Goal: Task Accomplishment & Management: Complete application form

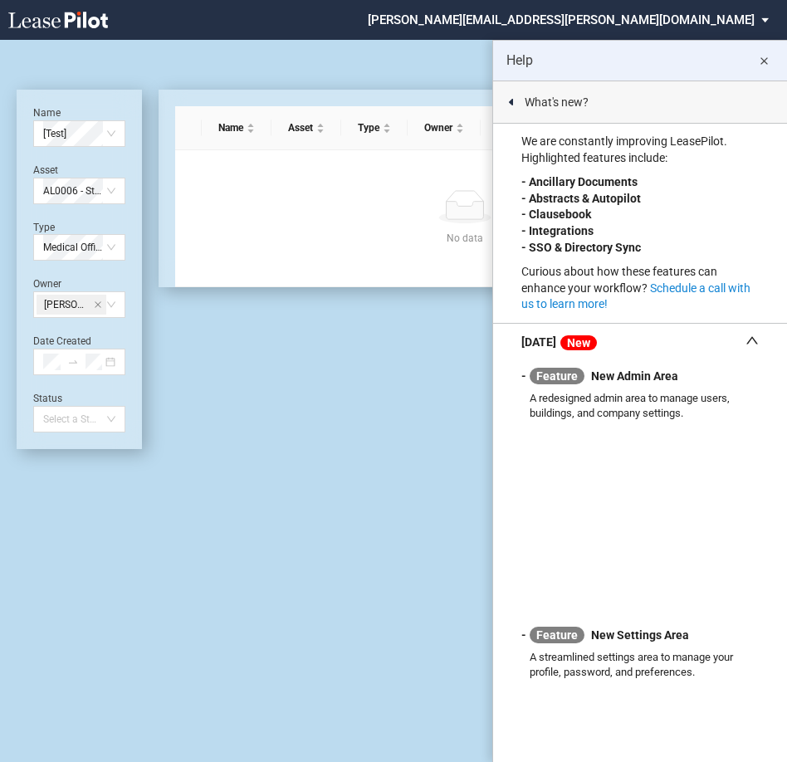
click at [769, 57] on md-icon "close" at bounding box center [764, 61] width 20 height 20
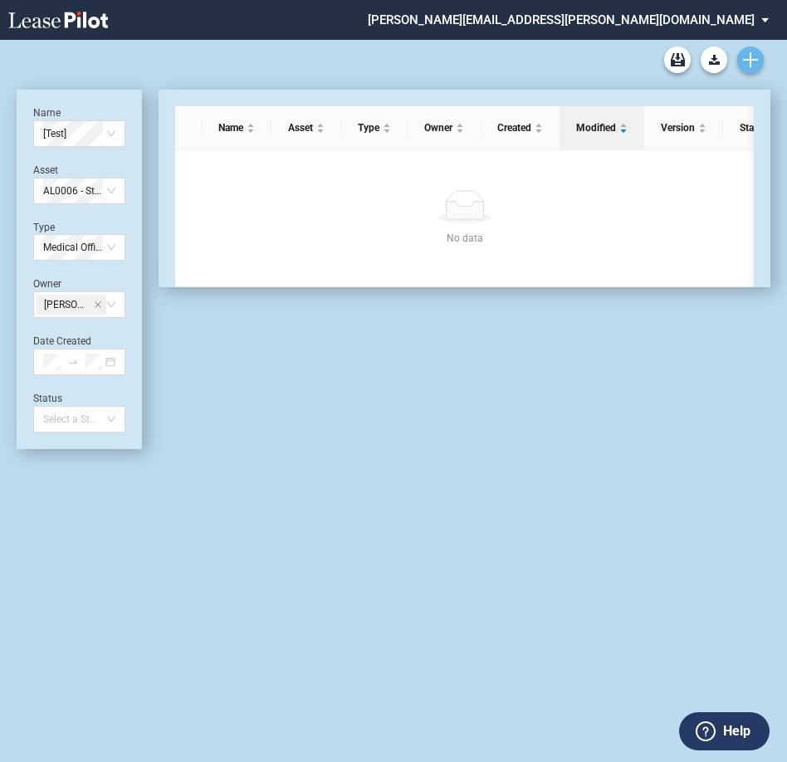
click at [762, 61] on link "Create new document" at bounding box center [750, 60] width 27 height 27
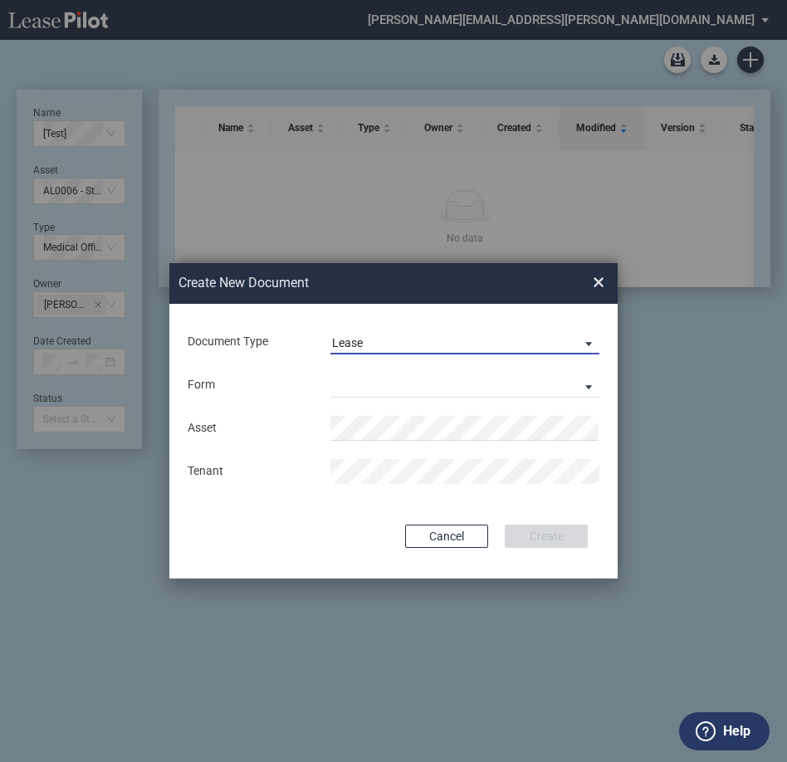
click at [483, 351] on span "Lease" at bounding box center [451, 344] width 239 height 17
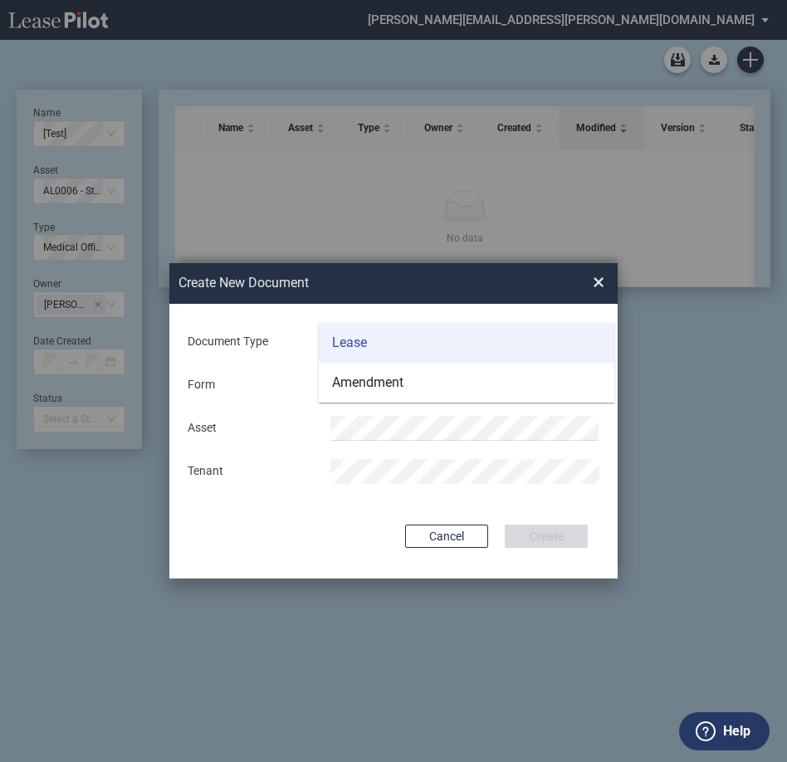
click at [450, 351] on md-option "Lease" at bounding box center [467, 343] width 296 height 40
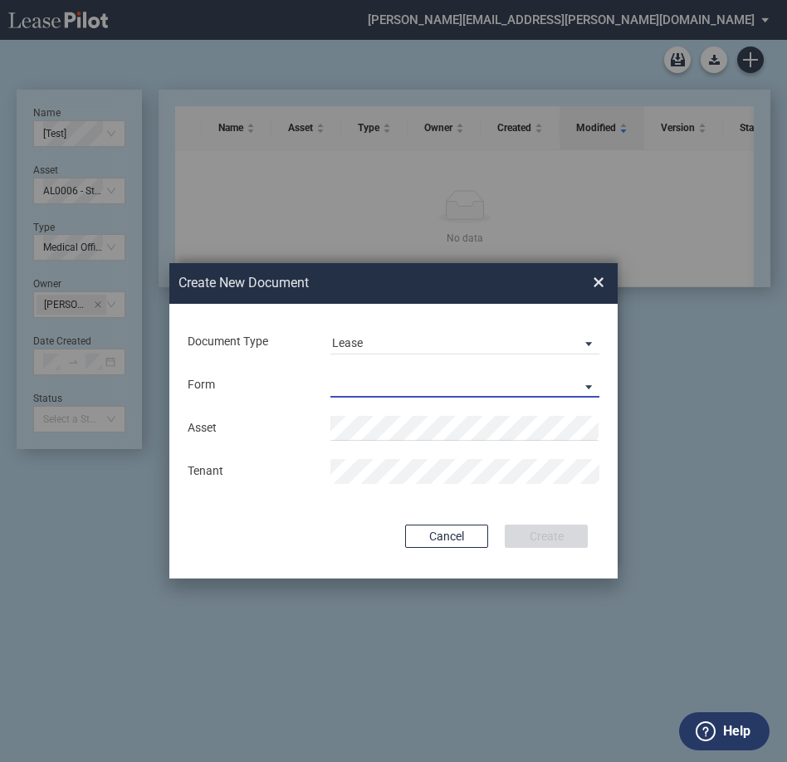
click at [361, 391] on md-select "Medical Office Lease Scottsdale Lease Louisville Lease [GEOGRAPHIC_DATA] [GEOGR…" at bounding box center [465, 385] width 269 height 25
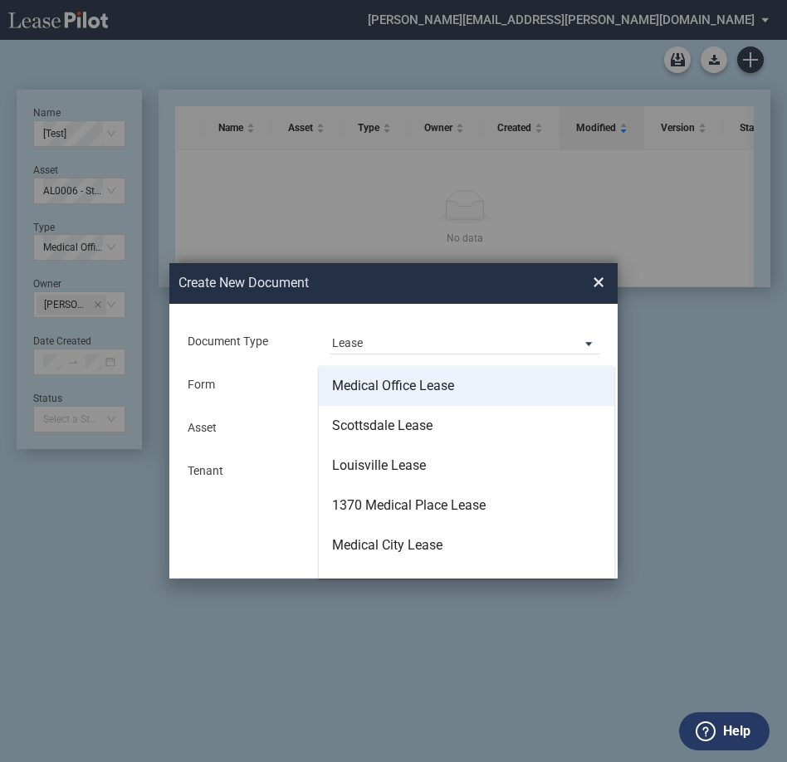
click at [399, 390] on div "Medical Office Lease" at bounding box center [393, 386] width 122 height 18
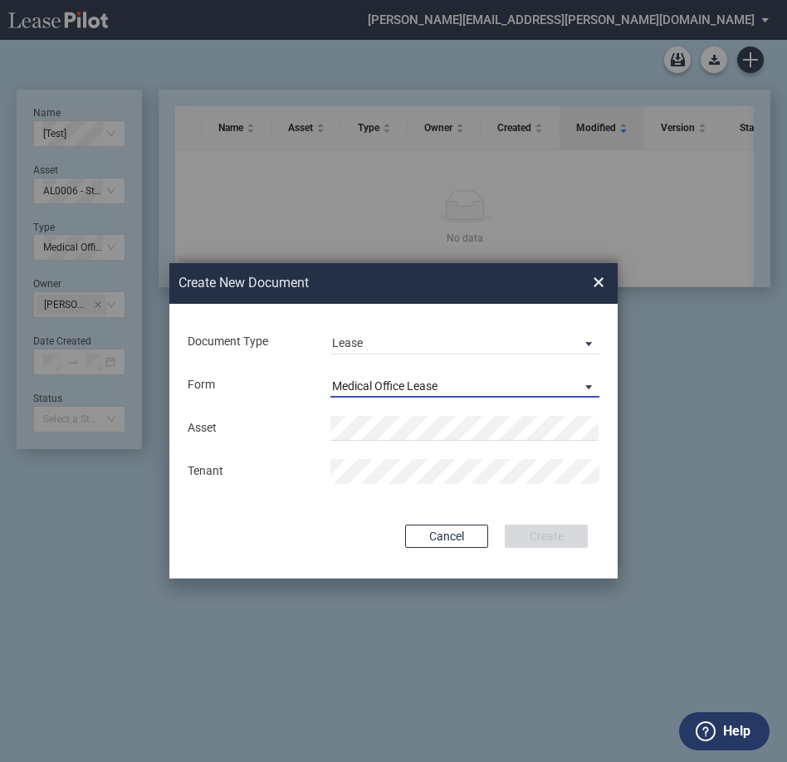
click at [448, 380] on span "Medical Office Lease" at bounding box center [451, 387] width 239 height 17
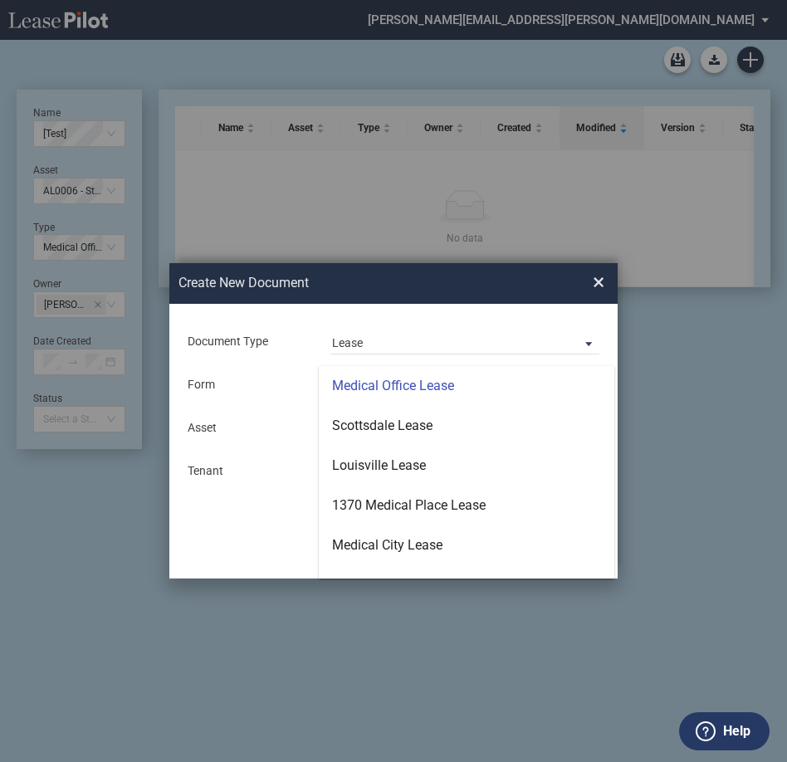
click at [294, 438] on md-backdrop at bounding box center [393, 381] width 787 height 762
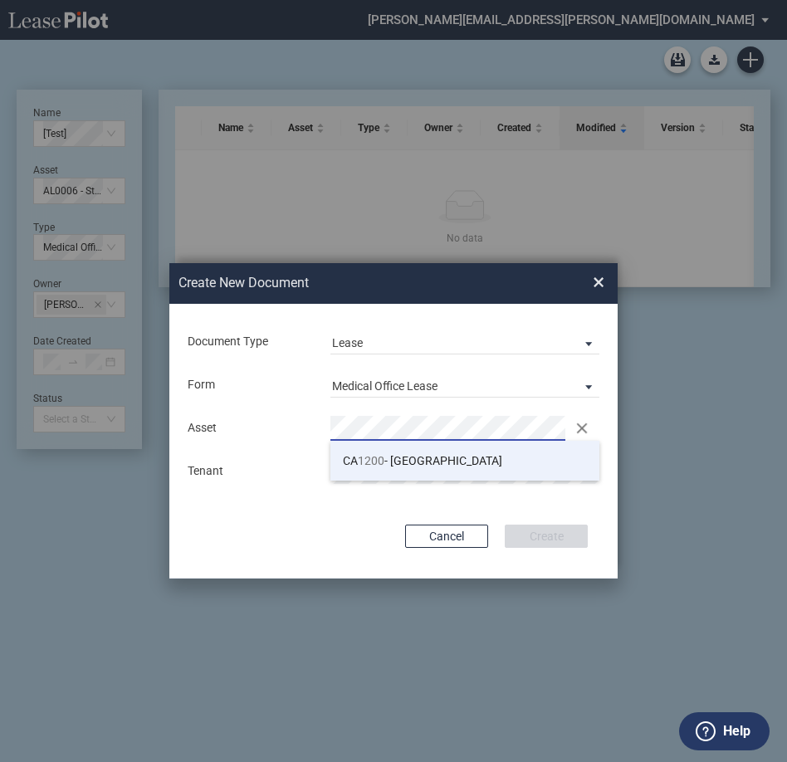
click at [494, 454] on span "CA 1200 - [GEOGRAPHIC_DATA]" at bounding box center [422, 460] width 159 height 13
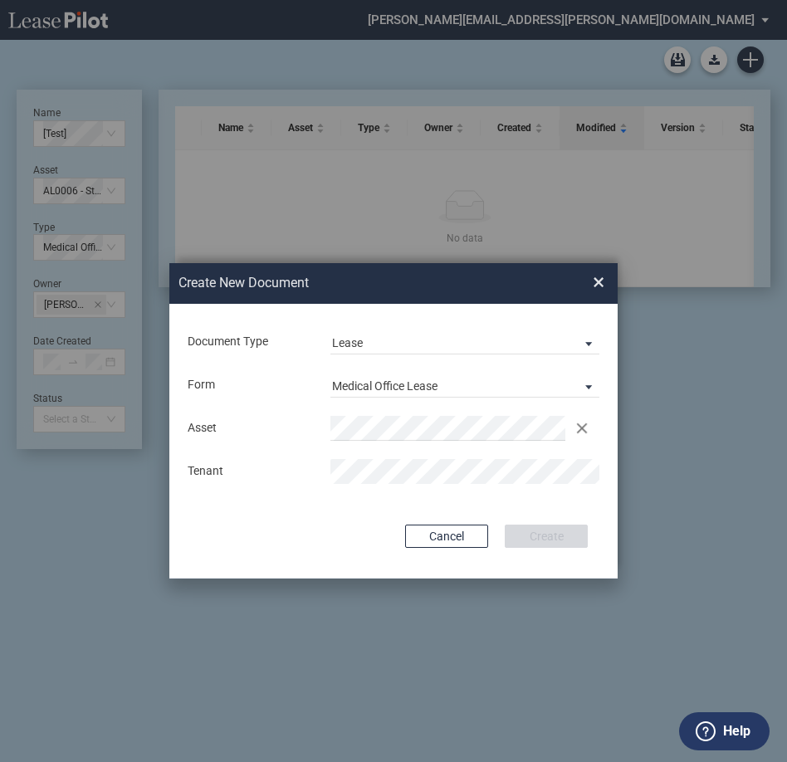
click at [440, 457] on div "Asset Clear Tenant" at bounding box center [393, 450] width 415 height 86
click at [501, 509] on div "Document Type Lease Deal Type Office Deal Type Office Form Medical Office Lease…" at bounding box center [393, 441] width 448 height 275
click at [546, 537] on button "Create" at bounding box center [546, 536] width 83 height 23
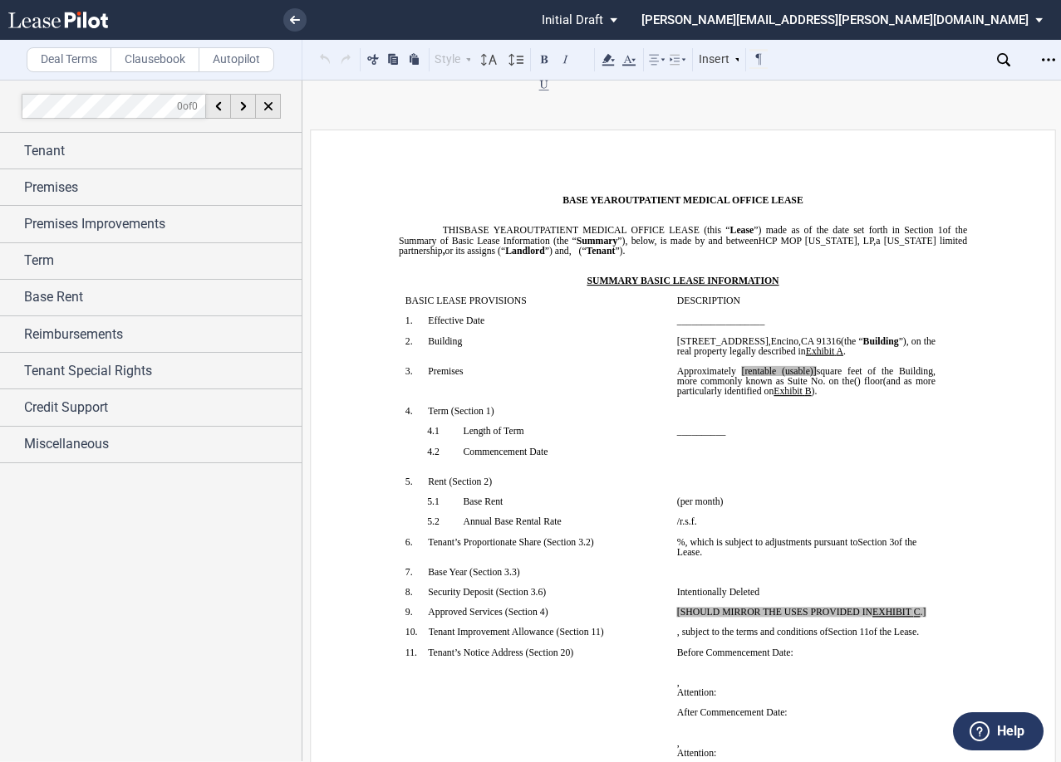
click at [795, 57] on icon "Open Lease options menu" at bounding box center [1047, 59] width 13 height 13
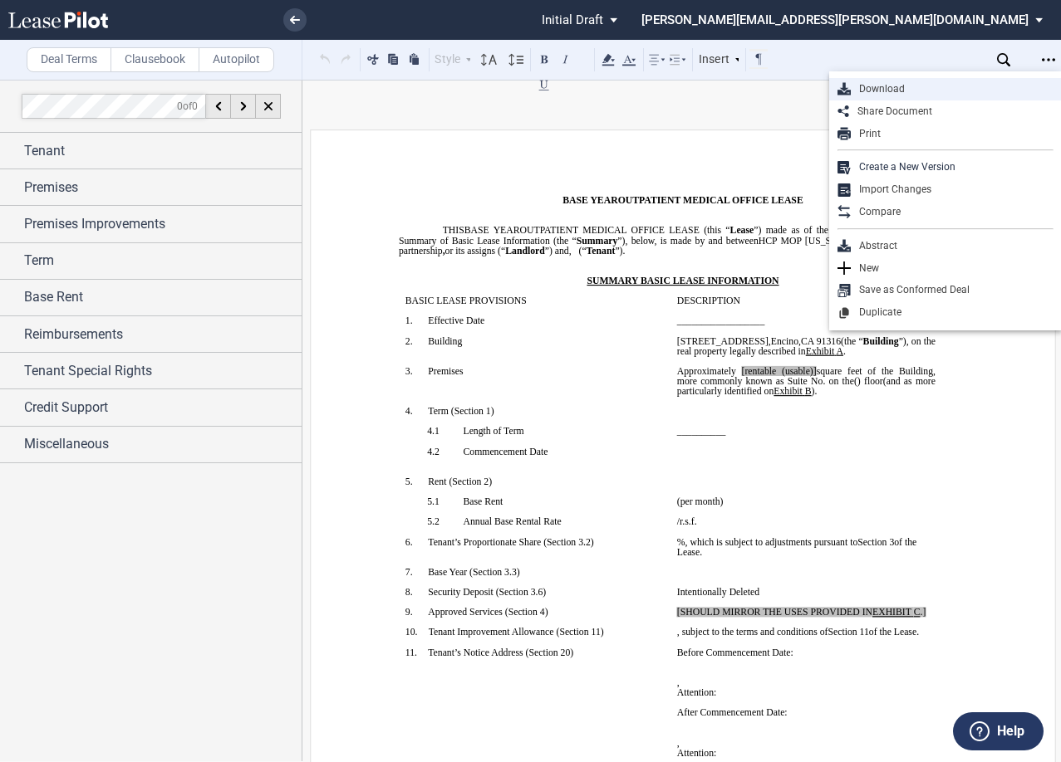
click at [795, 95] on div "Download" at bounding box center [951, 89] width 203 height 14
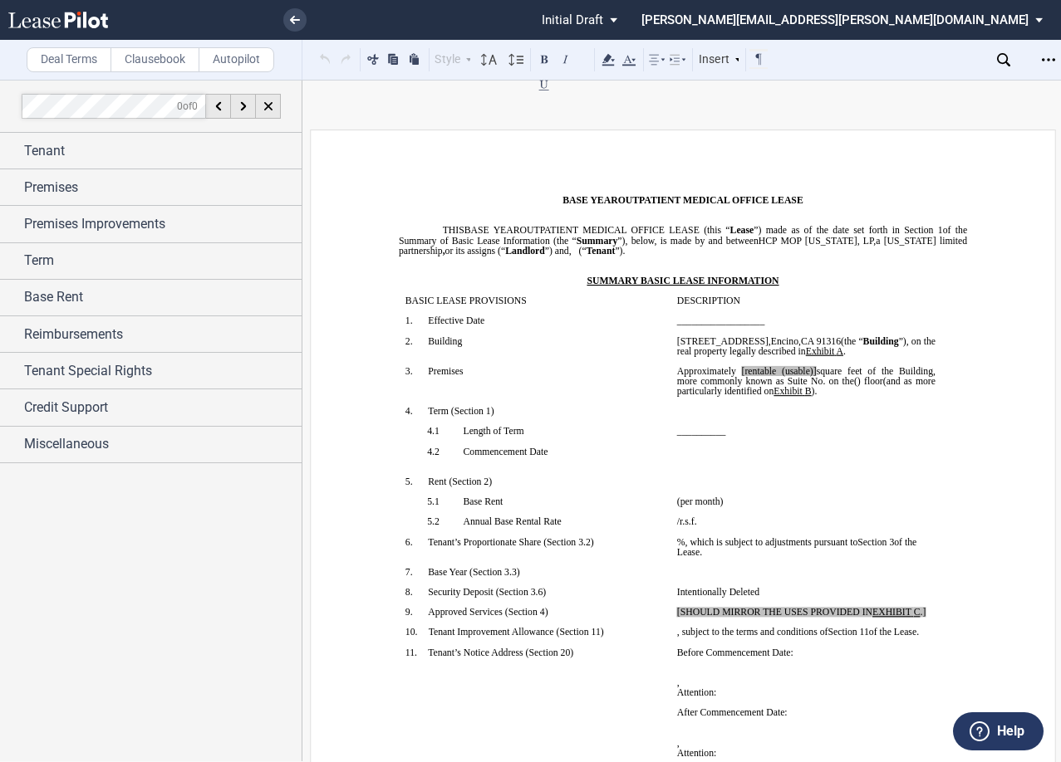
click at [410, 218] on p "﻿" at bounding box center [683, 220] width 568 height 10
click at [124, 145] on div "Tenant" at bounding box center [162, 151] width 277 height 20
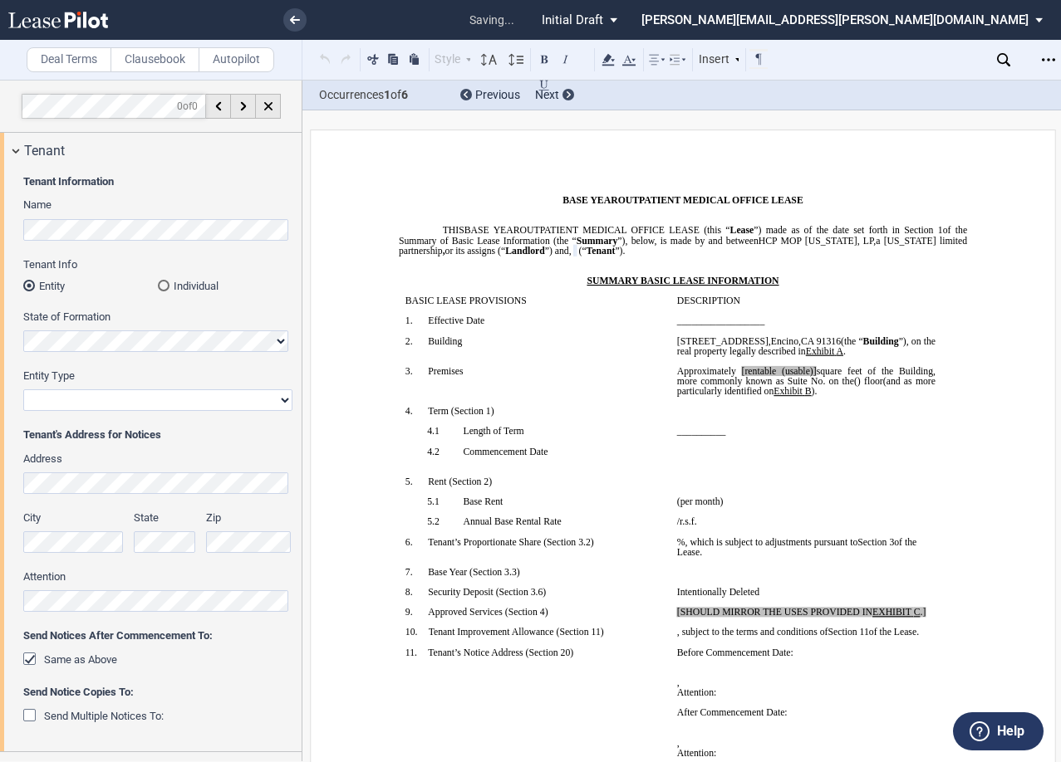
click at [96, 408] on select "Corporation Limited Liability Company General Partnership Limited Partnership O…" at bounding box center [157, 401] width 269 height 22
select select "limited liability company"
click at [23, 390] on select "Corporation Limited Liability Company General Partnership Limited Partnership O…" at bounding box center [157, 401] width 269 height 22
click at [795, 268] on p "﻿" at bounding box center [683, 271] width 568 height 10
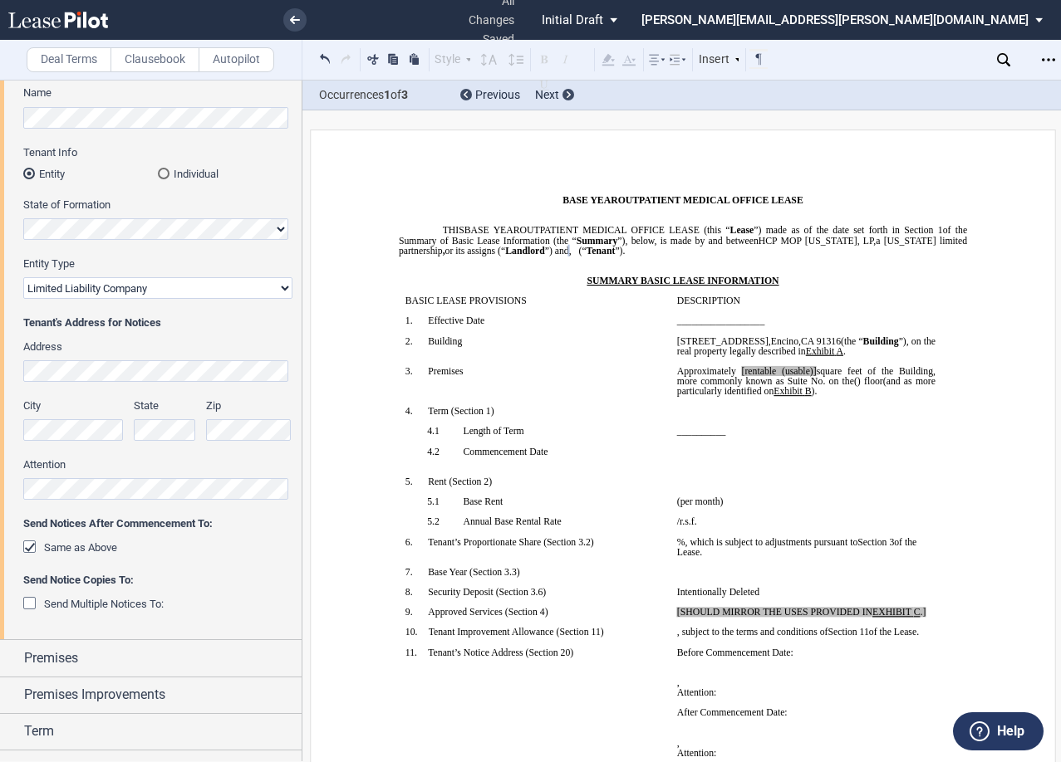
scroll to position [285, 0]
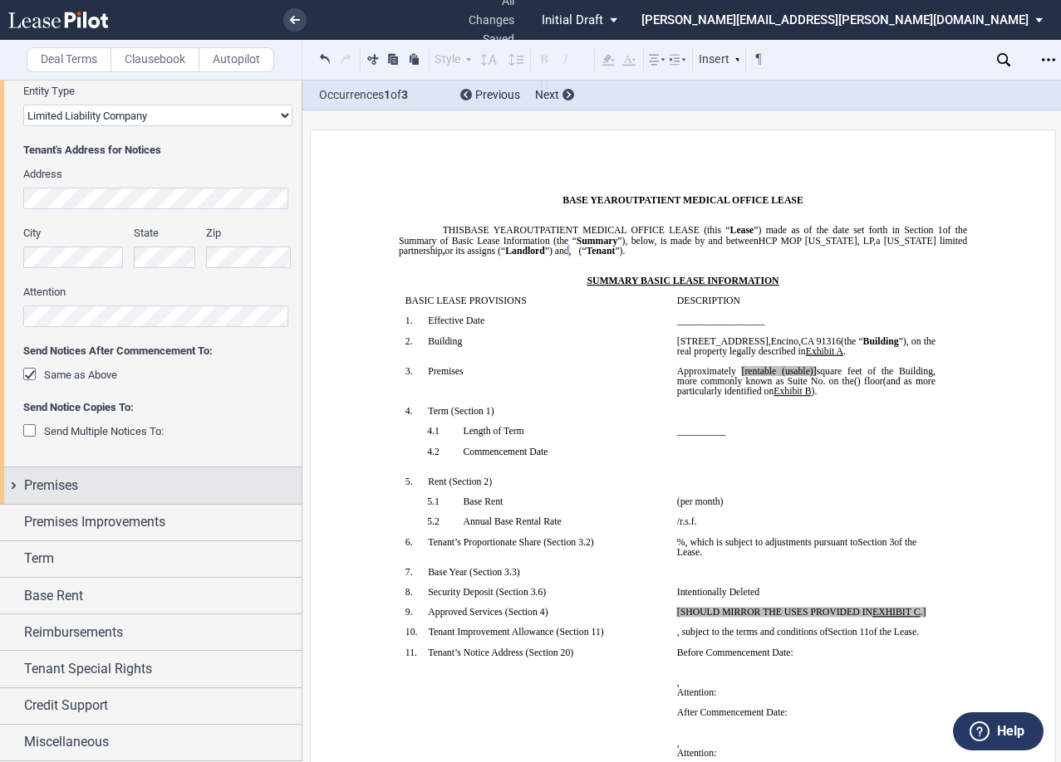
click at [105, 488] on div "Premises" at bounding box center [162, 486] width 277 height 20
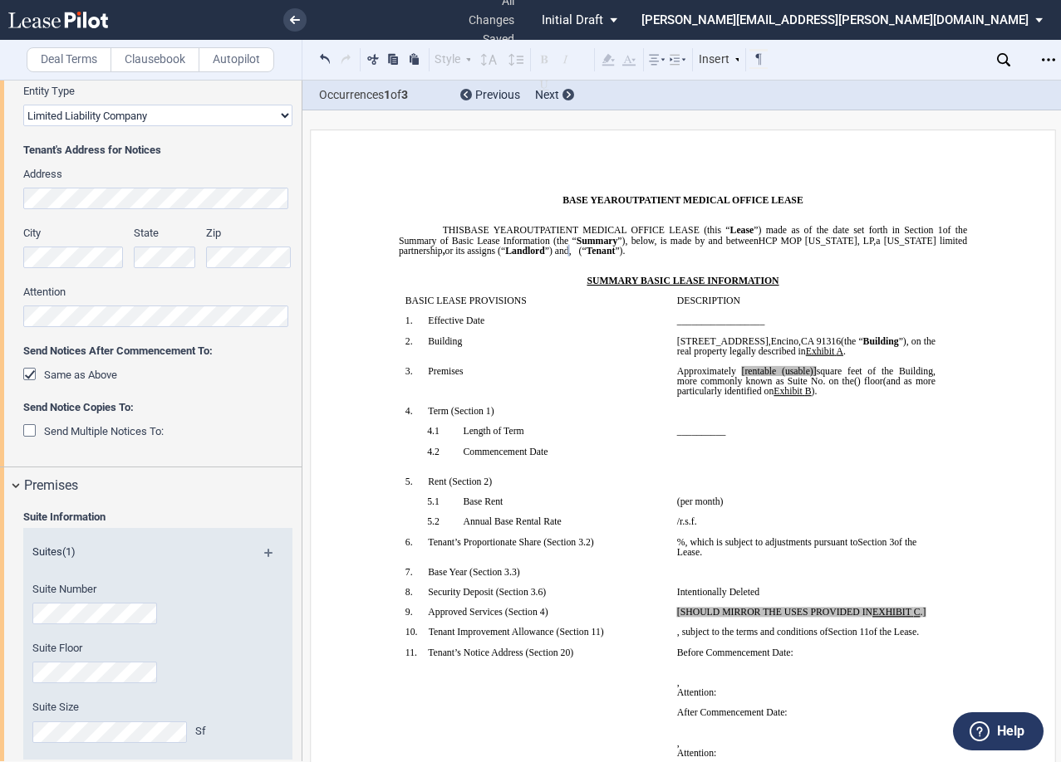
scroll to position [534, 0]
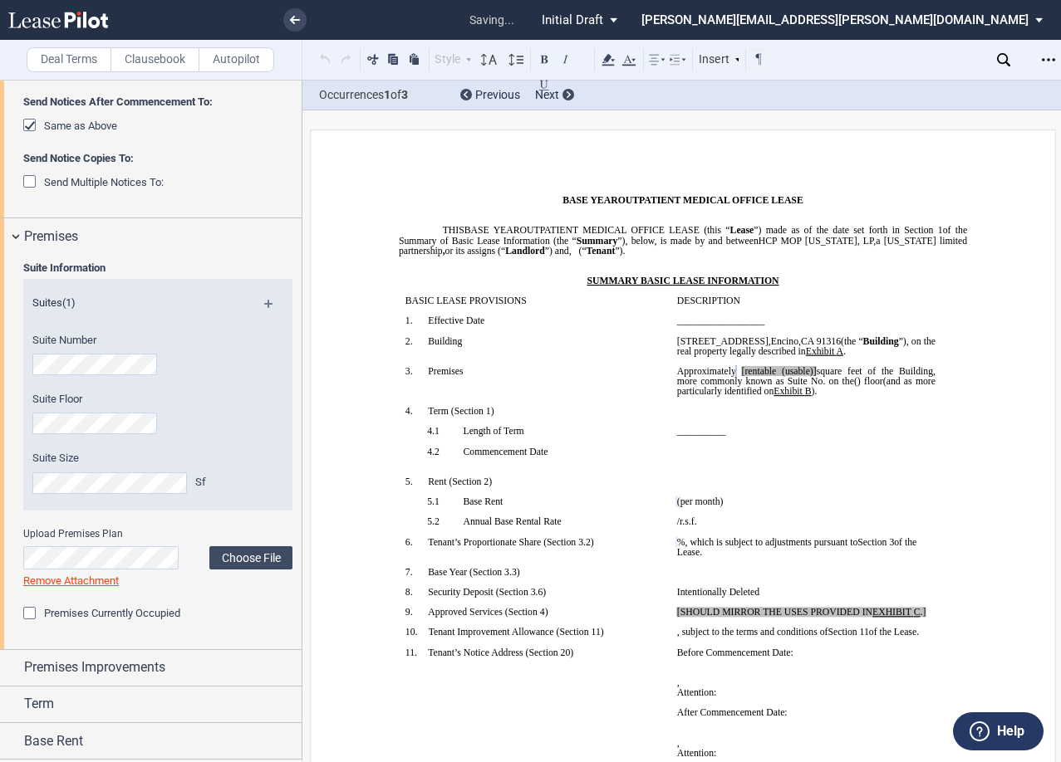
click at [239, 434] on div "Suite Floor" at bounding box center [135, 421] width 224 height 59
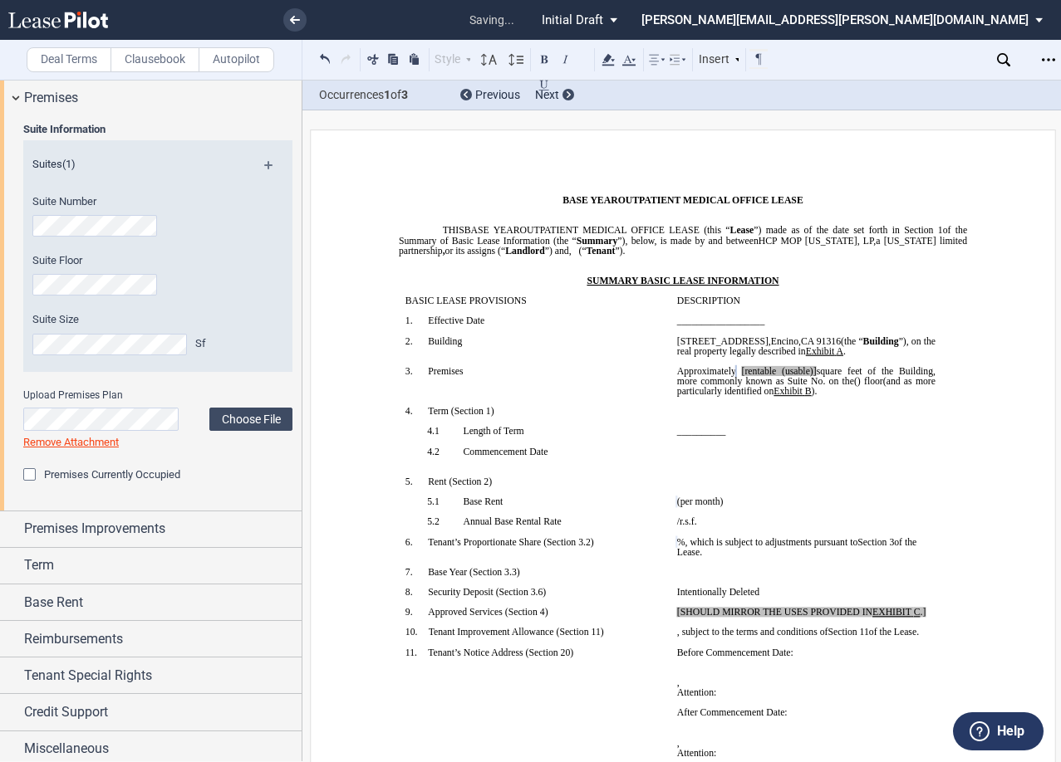
scroll to position [679, 0]
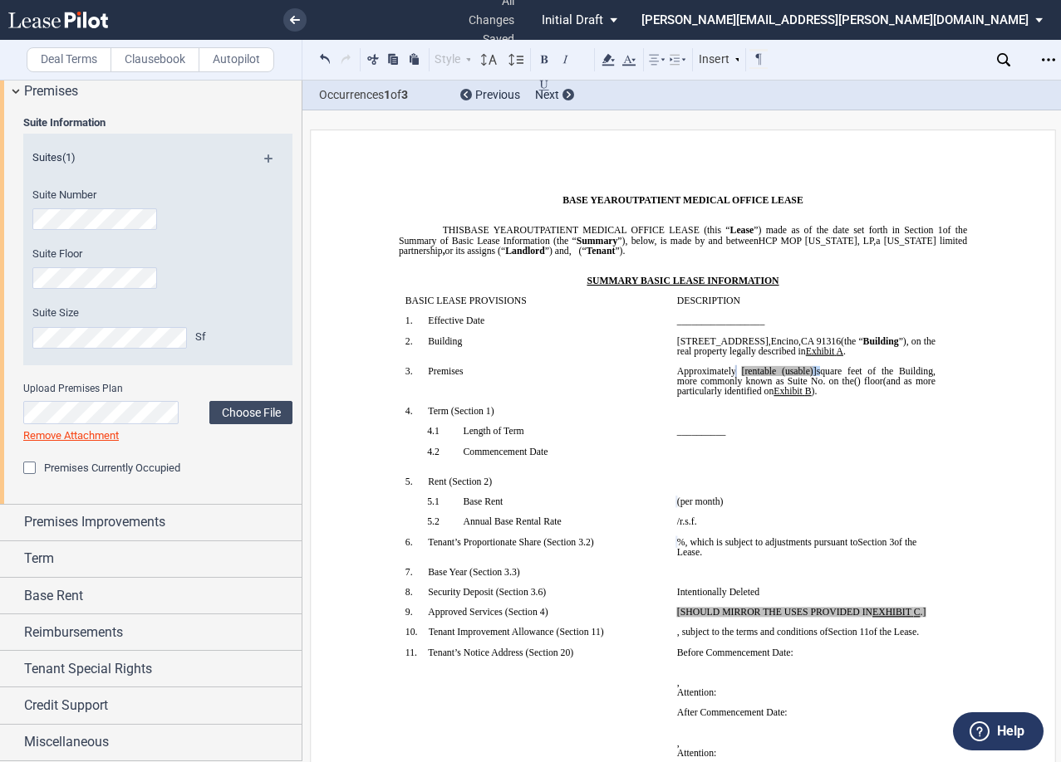
drag, startPoint x: 849, startPoint y: 374, endPoint x: 839, endPoint y: 374, distance: 10.0
click at [795, 374] on span "Approximately ﻿ ﻿ [rentable (usable)] square feet of the Building, more commonl…" at bounding box center [807, 376] width 261 height 20
click at [795, 374] on span "[rentable (usable)]" at bounding box center [779, 371] width 75 height 10
drag, startPoint x: 843, startPoint y: 371, endPoint x: 805, endPoint y: 376, distance: 38.5
click at [795, 376] on span "square feet of the Building, more commonly known as Suite No." at bounding box center [807, 376] width 261 height 20
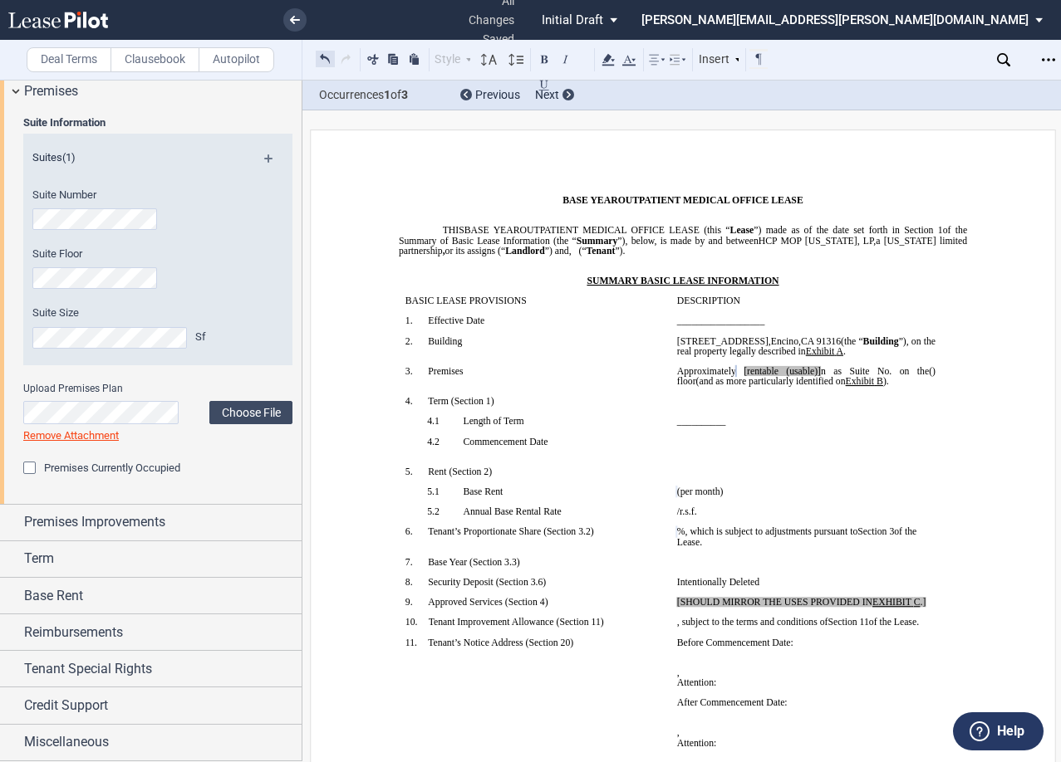
click at [323, 57] on button at bounding box center [325, 59] width 19 height 20
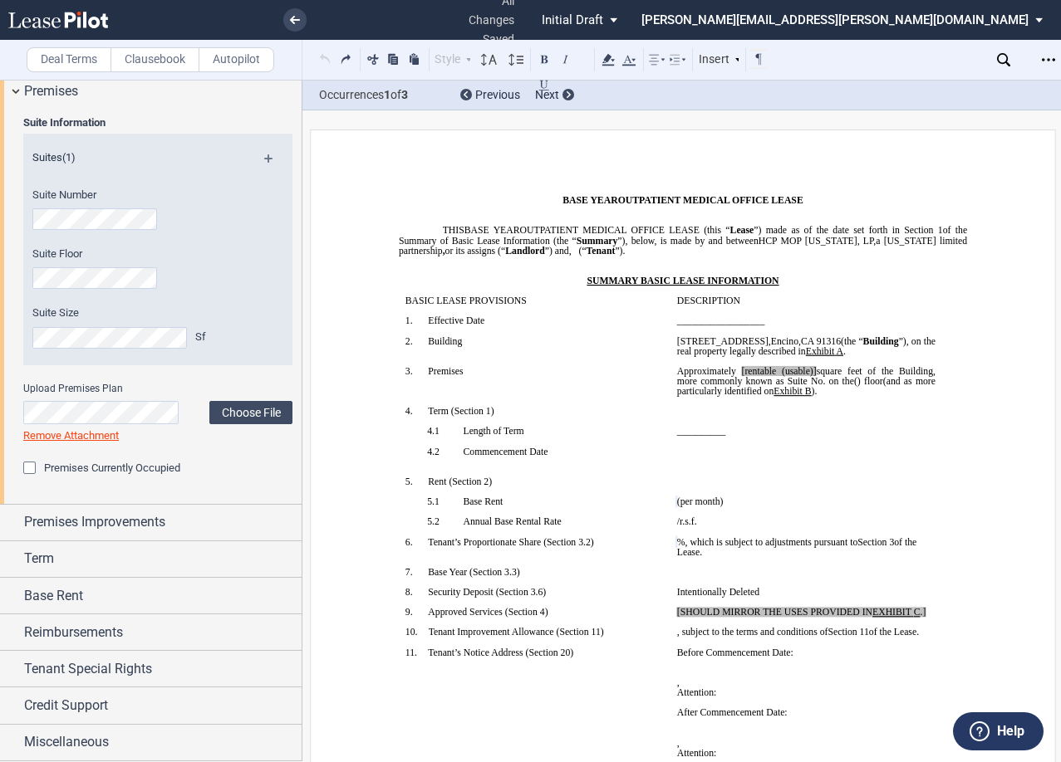
drag, startPoint x: 838, startPoint y: 425, endPoint x: 838, endPoint y: 406, distance: 19.1
click at [795, 424] on td "﻿" at bounding box center [806, 416] width 272 height 20
drag, startPoint x: 844, startPoint y: 367, endPoint x: 811, endPoint y: 373, distance: 33.7
click at [795, 373] on span "Approximately ﻿ ﻿ [rentable (usable)] square feet of the Building, more commonl…" at bounding box center [807, 376] width 261 height 20
click at [765, 369] on span "[rentable" at bounding box center [760, 371] width 35 height 10
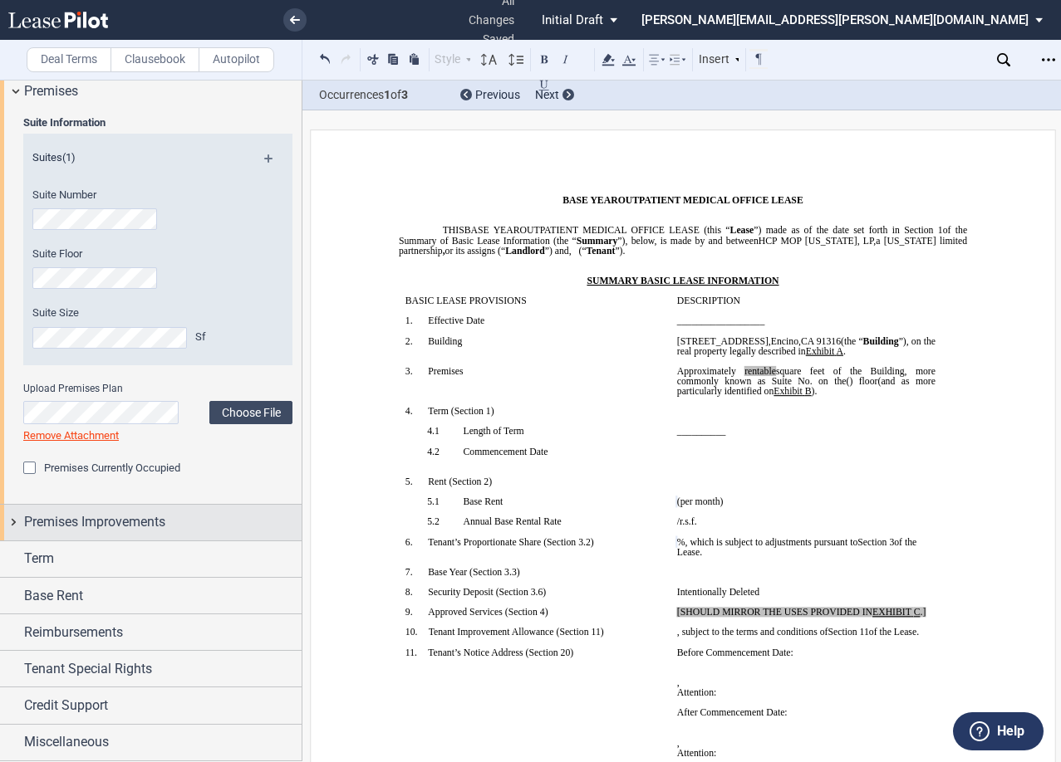
click at [42, 519] on span "Premises Improvements" at bounding box center [94, 522] width 141 height 20
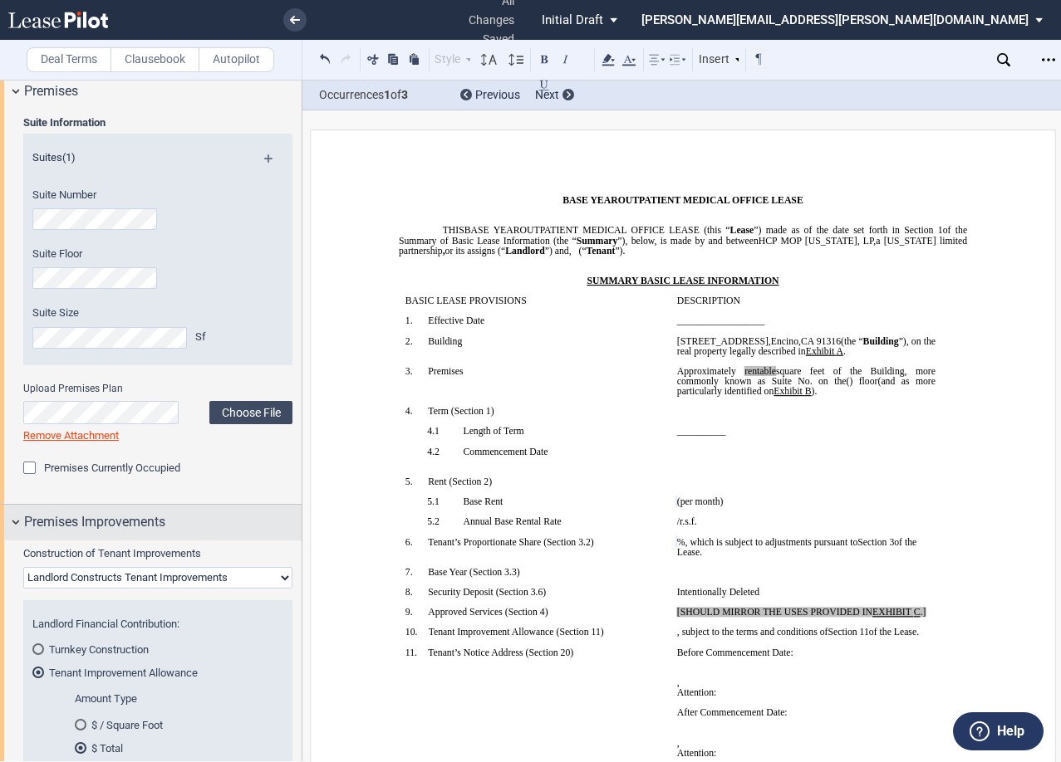
scroll to position [845, 0]
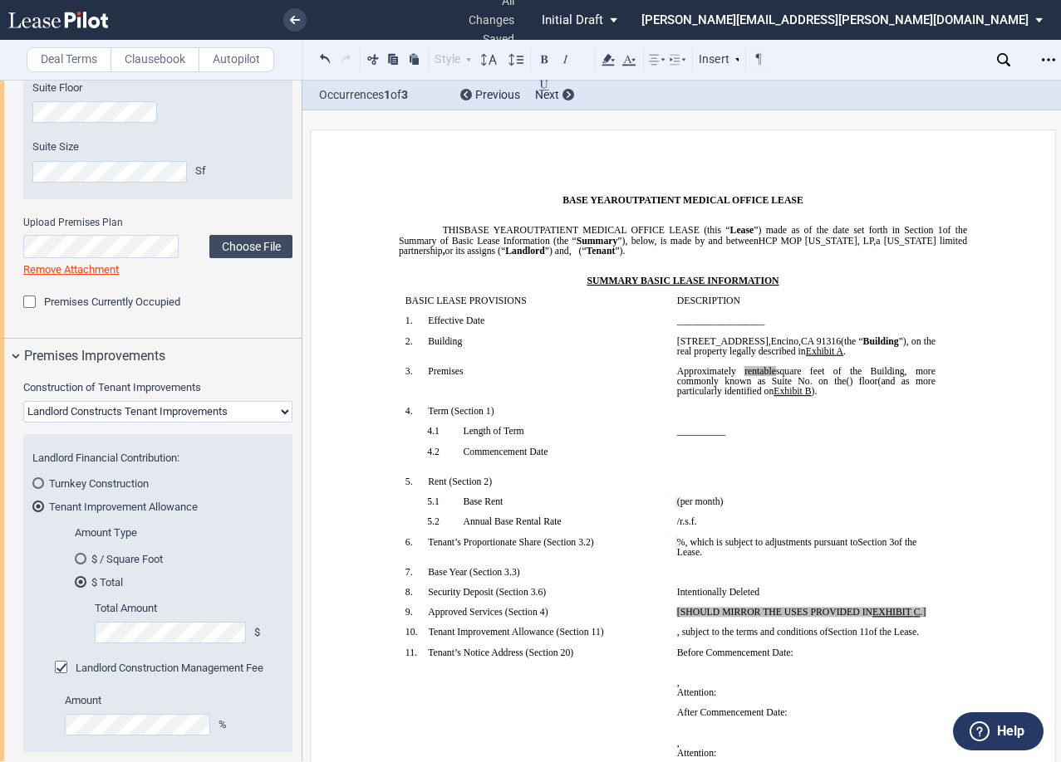
click at [125, 417] on select "Landlord Constructs Tenant Improvements Tenant Constructs Tenant Improvements "…" at bounding box center [157, 412] width 269 height 22
click at [84, 558] on div "$ / Square Foot" at bounding box center [81, 559] width 12 height 12
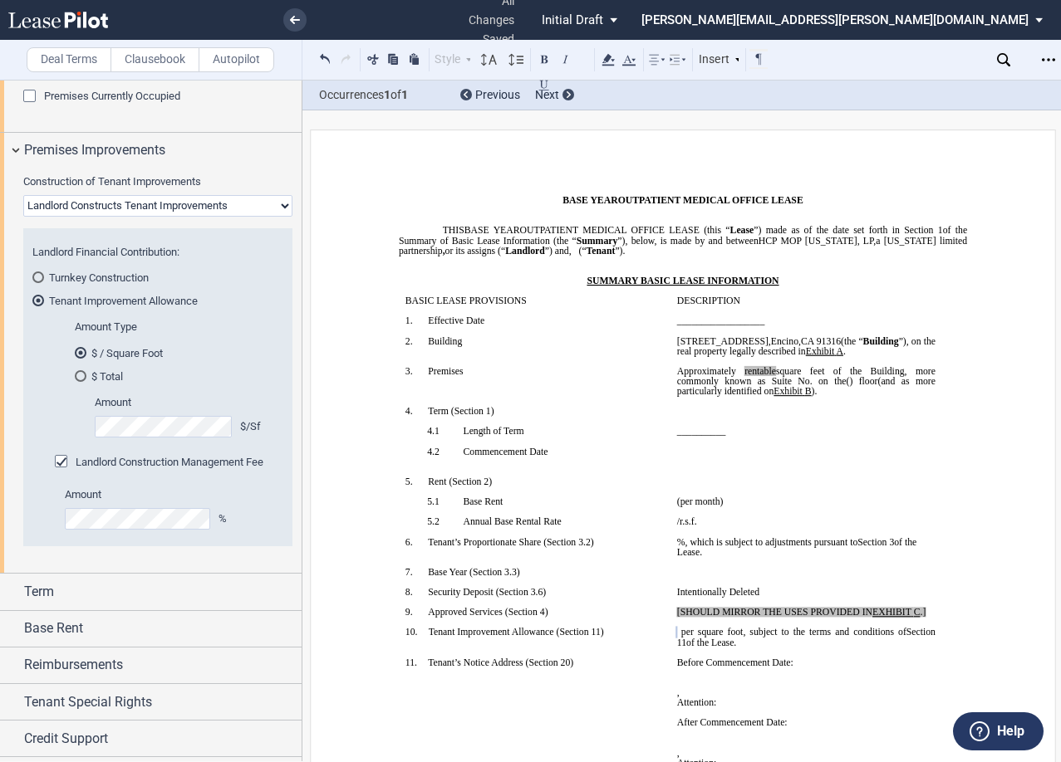
scroll to position [1085, 0]
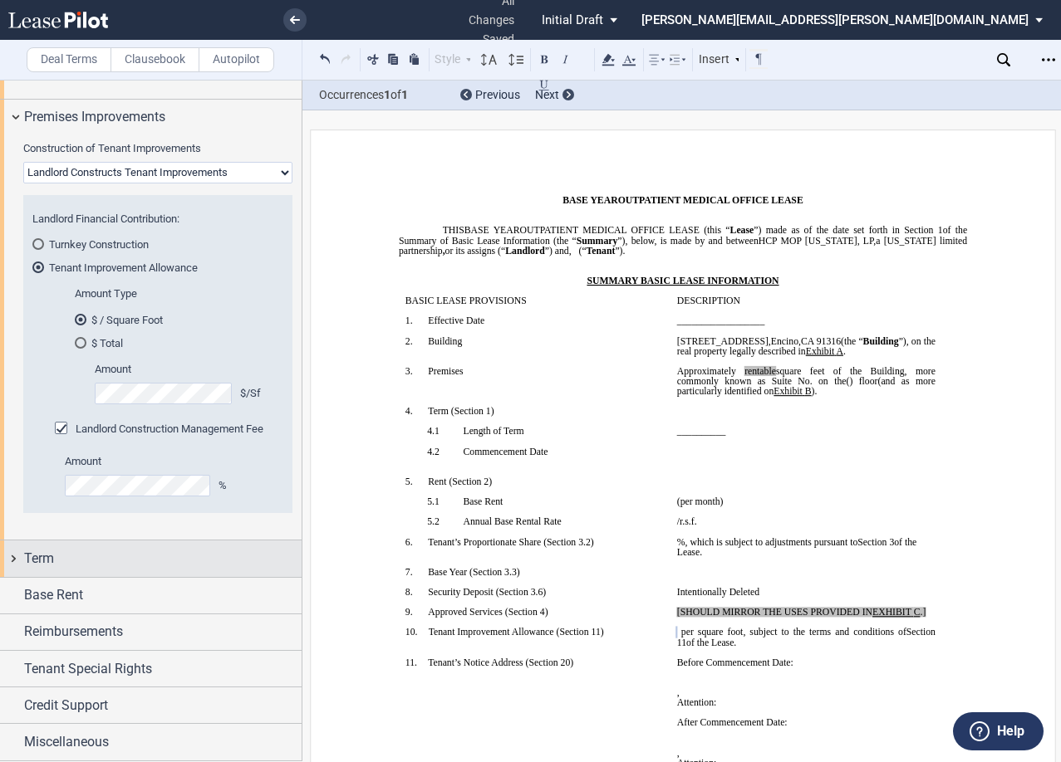
click at [123, 566] on div "Term" at bounding box center [162, 559] width 277 height 20
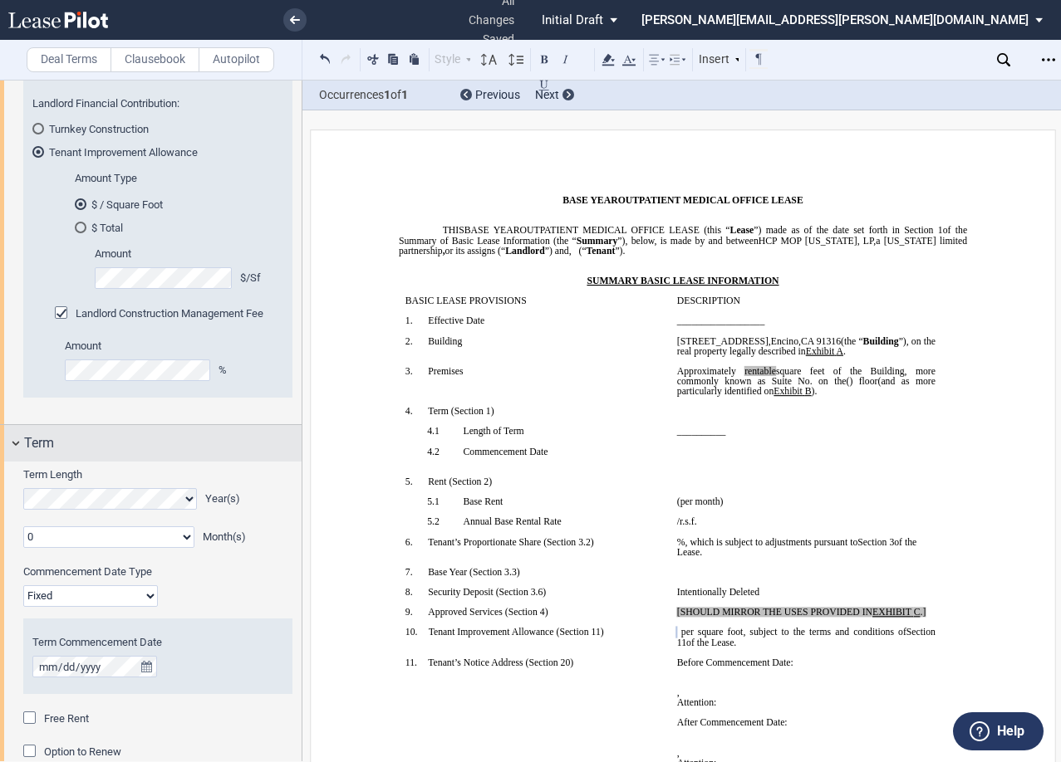
scroll to position [1251, 0]
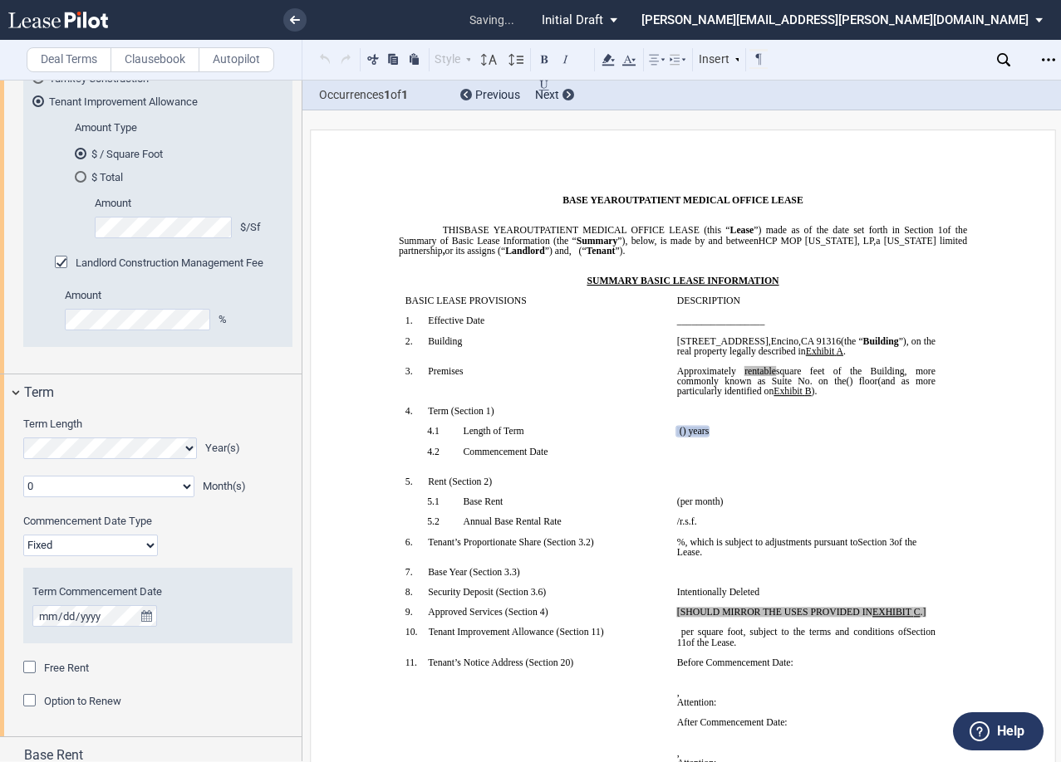
click at [145, 535] on select "Fixed Floating" at bounding box center [90, 546] width 135 height 22
click at [23, 535] on select "Fixed Floating" at bounding box center [90, 546] width 135 height 22
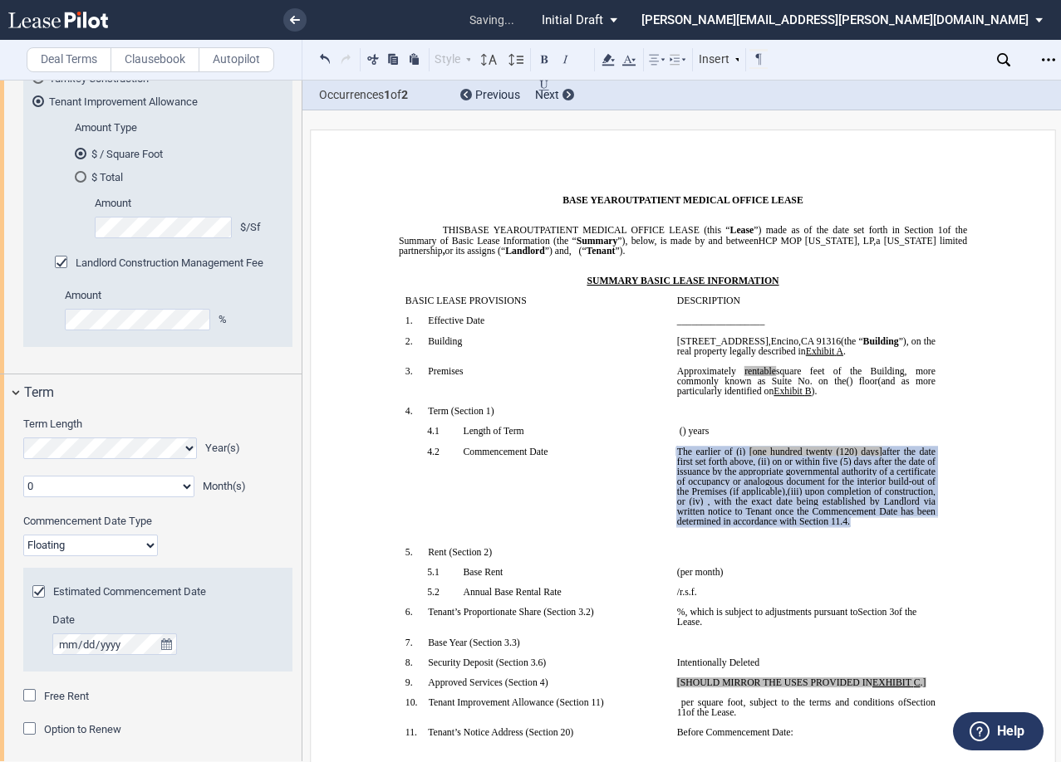
click at [134, 548] on select "Fixed Floating" at bounding box center [90, 546] width 135 height 22
click at [23, 535] on select "Fixed Floating" at bounding box center [90, 546] width 135 height 22
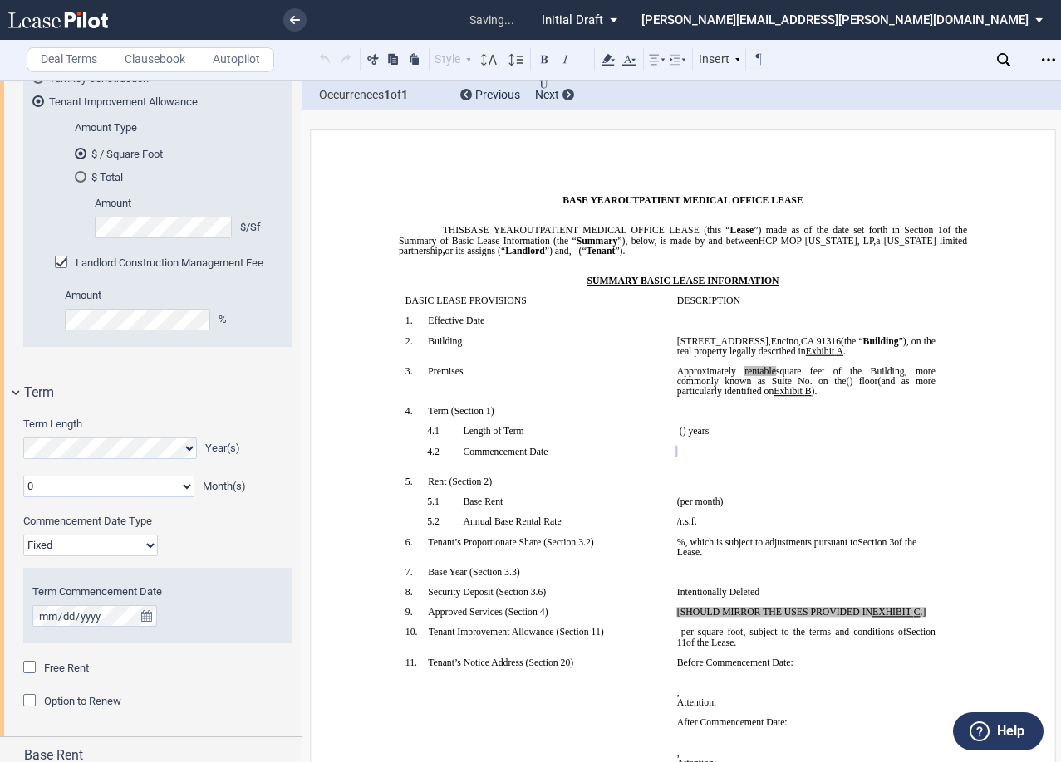
click at [120, 548] on select "Fixed Floating" at bounding box center [90, 546] width 135 height 22
select select "floating"
click at [23, 535] on select "Fixed Floating" at bounding box center [90, 546] width 135 height 22
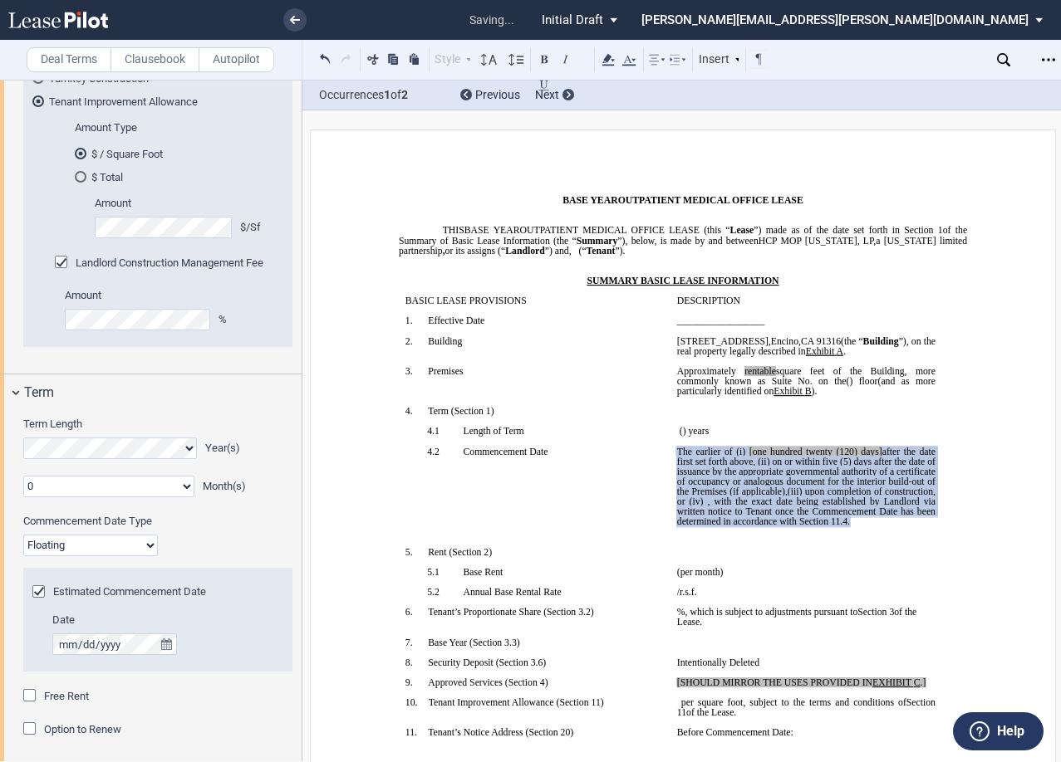
click at [209, 535] on div "Commencement Date Type Fixed Floating" at bounding box center [157, 535] width 269 height 42
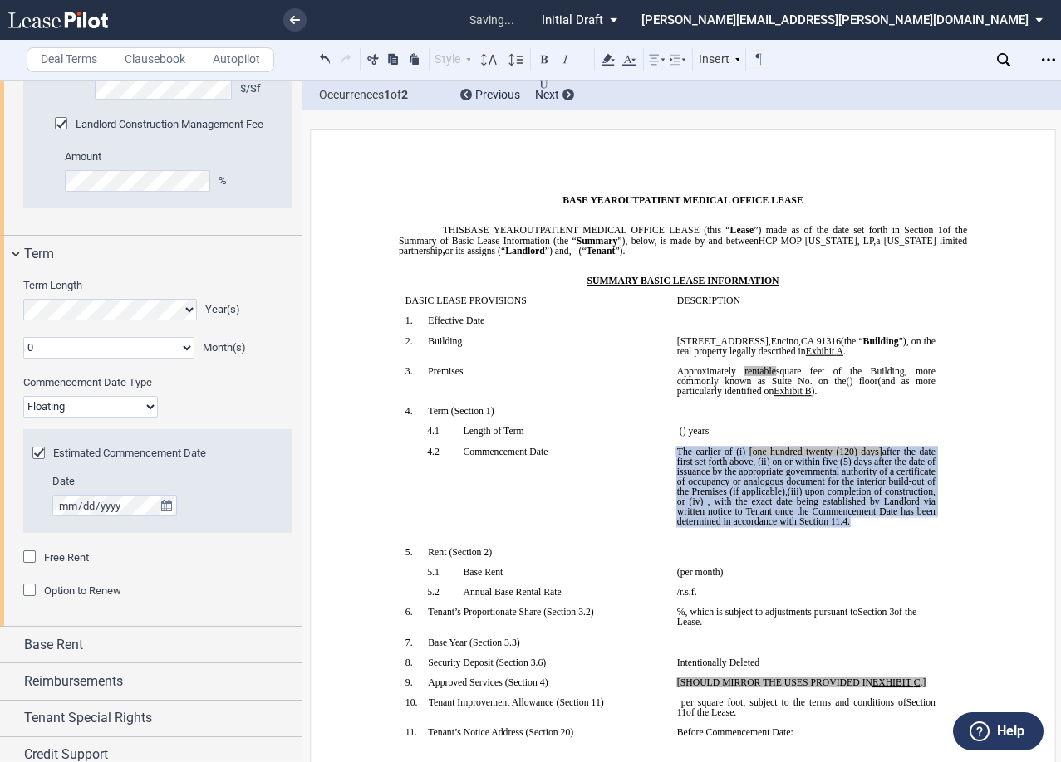
scroll to position [1438, 0]
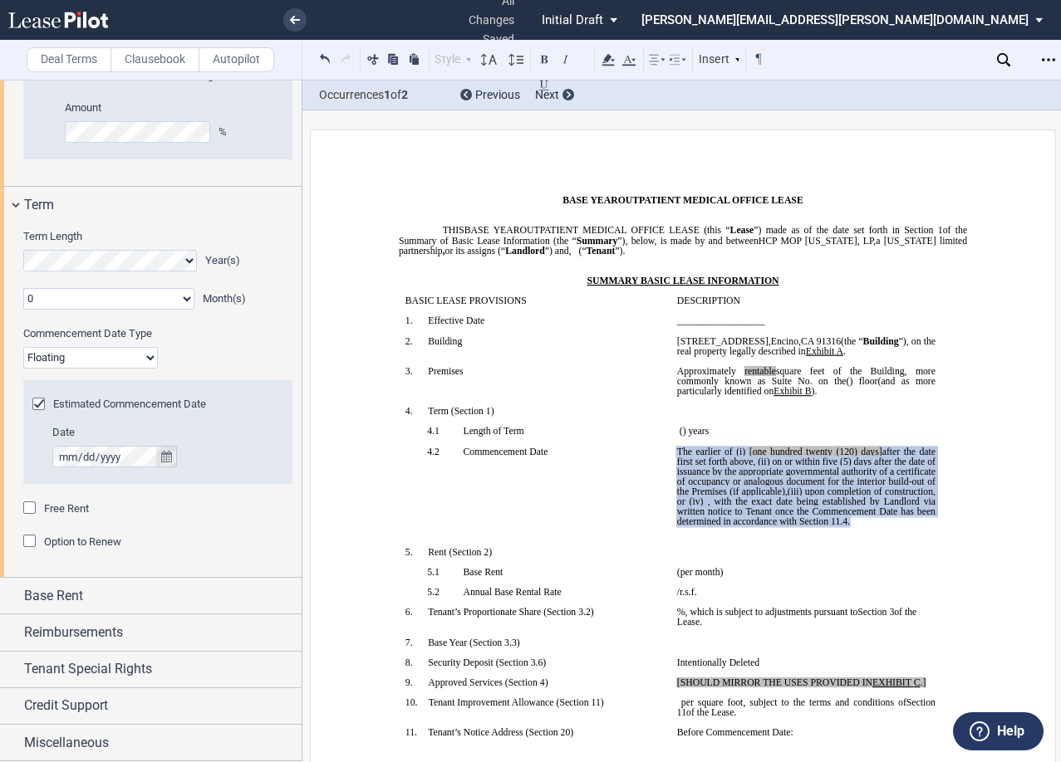
click at [162, 460] on icon "true" at bounding box center [166, 457] width 11 height 12
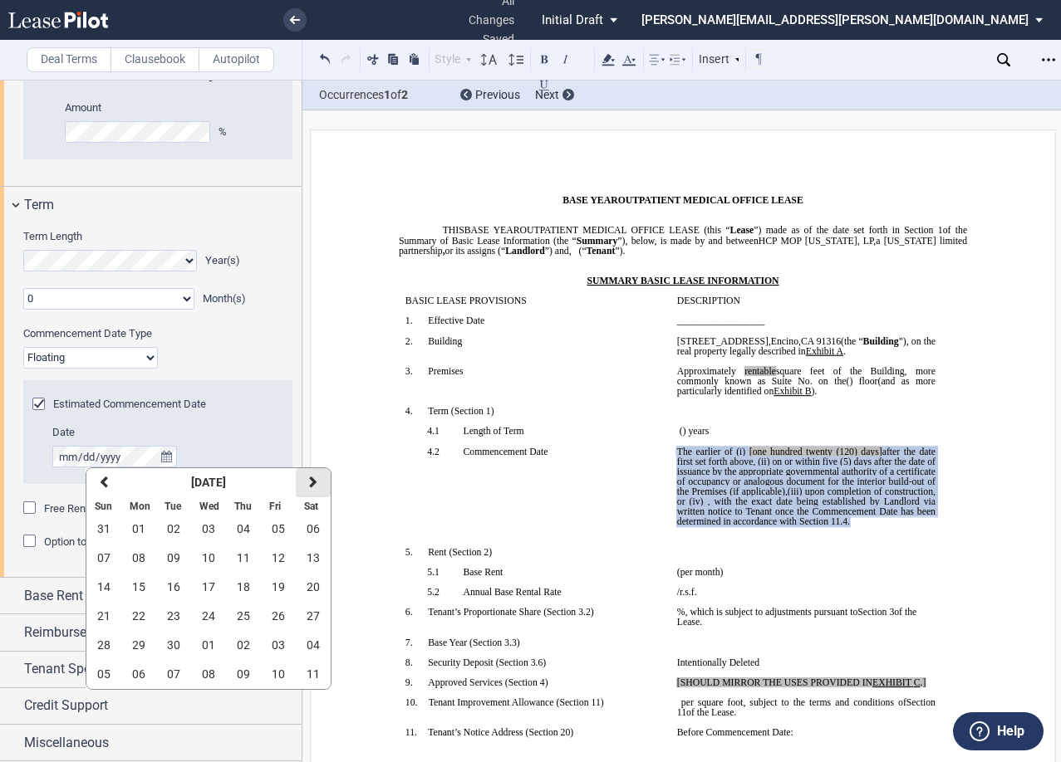
click at [315, 481] on icon "button" at bounding box center [313, 482] width 8 height 13
click at [145, 528] on span "01" at bounding box center [138, 528] width 13 height 13
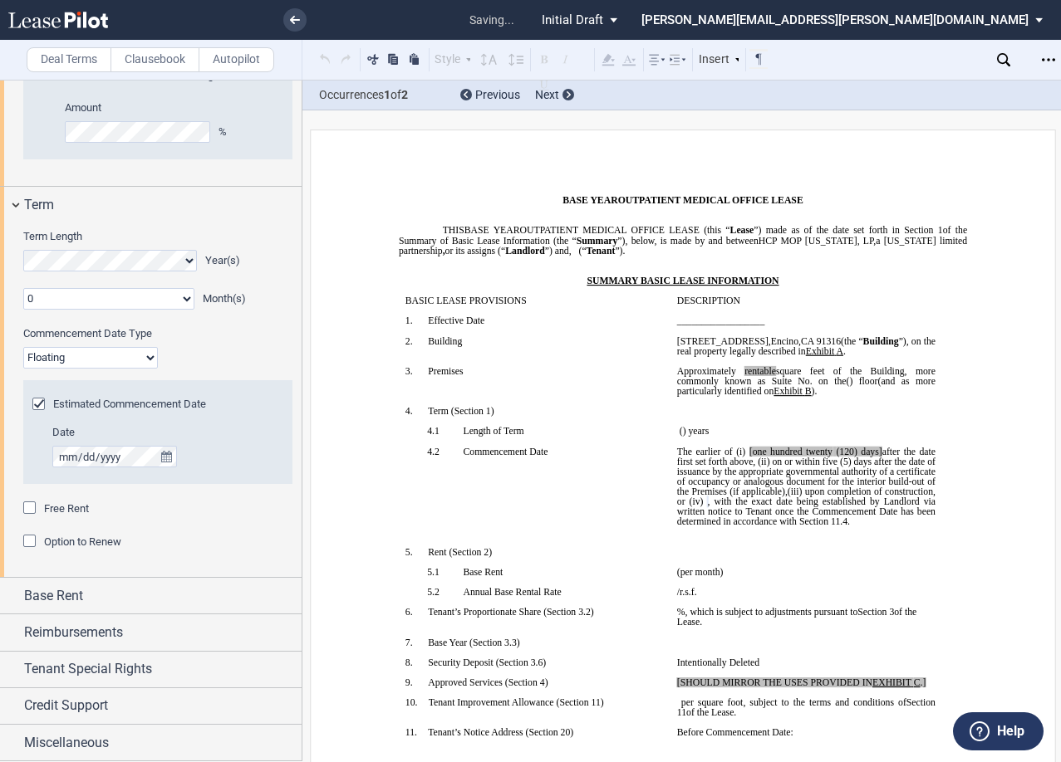
click at [193, 535] on div "Option to Renew" at bounding box center [157, 542] width 269 height 17
click at [31, 536] on div "Option to Renew" at bounding box center [31, 543] width 17 height 17
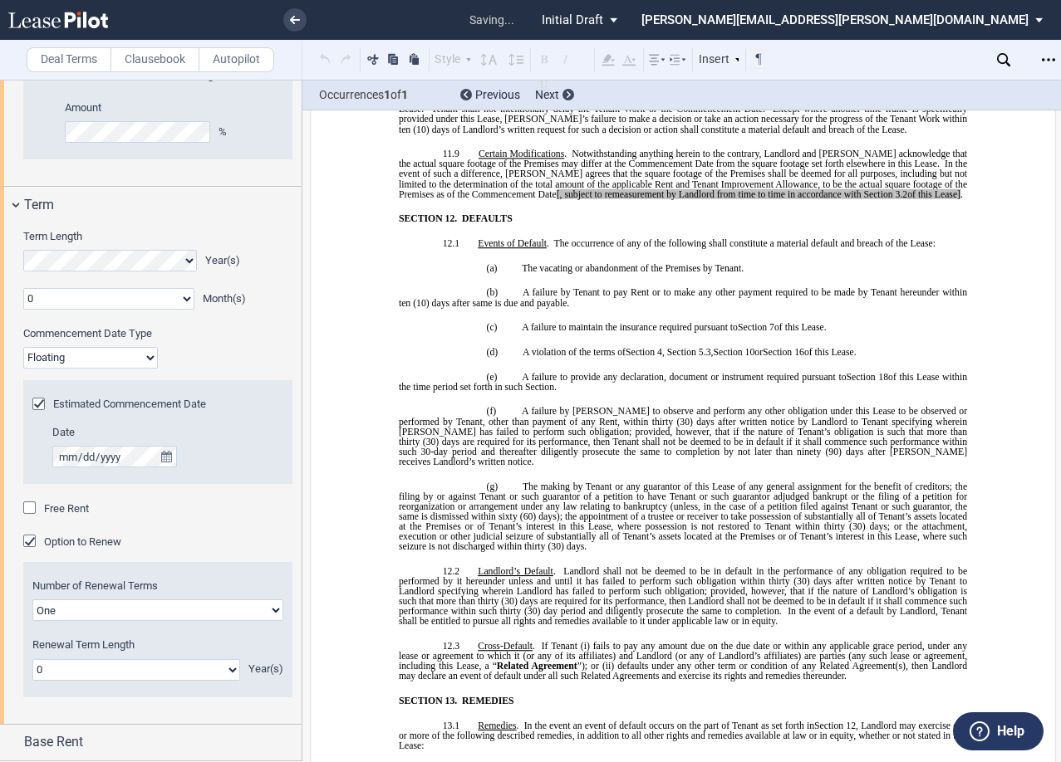
scroll to position [14206, 0]
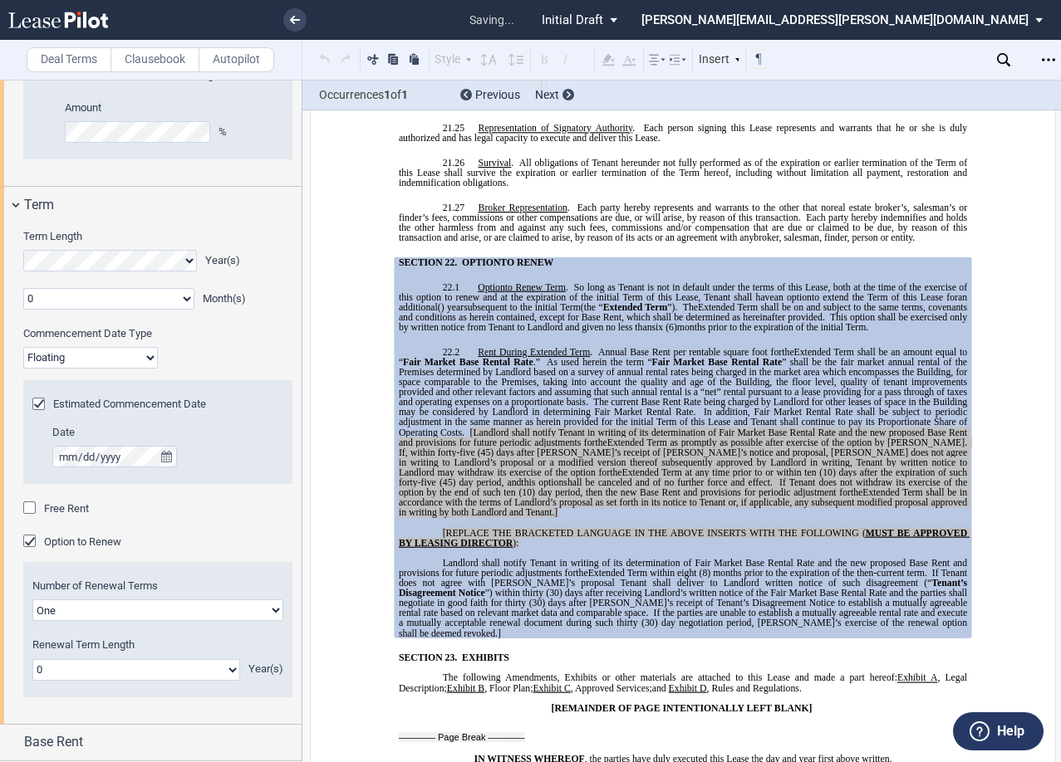
click at [135, 609] on select "One Two" at bounding box center [157, 611] width 251 height 22
click at [32, 600] on select "One Two" at bounding box center [157, 611] width 251 height 22
click at [152, 664] on select "0 1 2 3 4 5 6 7 8 9 10 11 12 13 14 15 16 17 18 19 20" at bounding box center [136, 670] width 208 height 22
select select "number:3"
click at [32, 659] on select "0 1 2 3 4 5 6 7 8 9 10 11 12 13 14 15 16 17 18 19 20" at bounding box center [136, 670] width 208 height 22
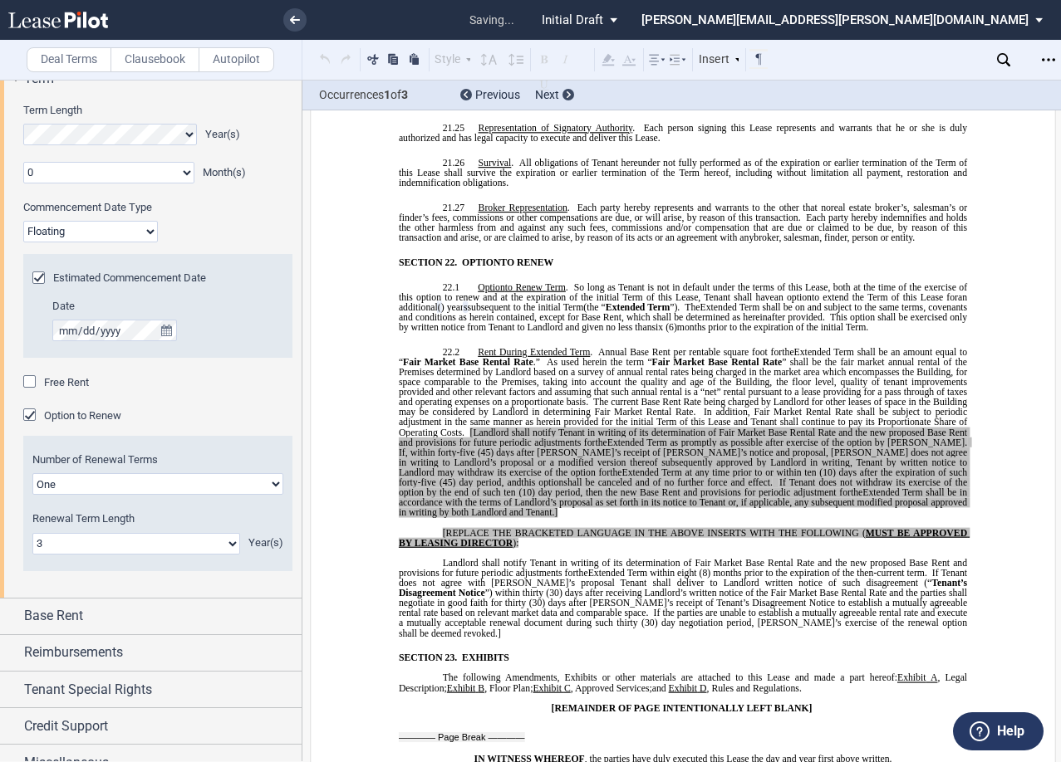
scroll to position [1585, 0]
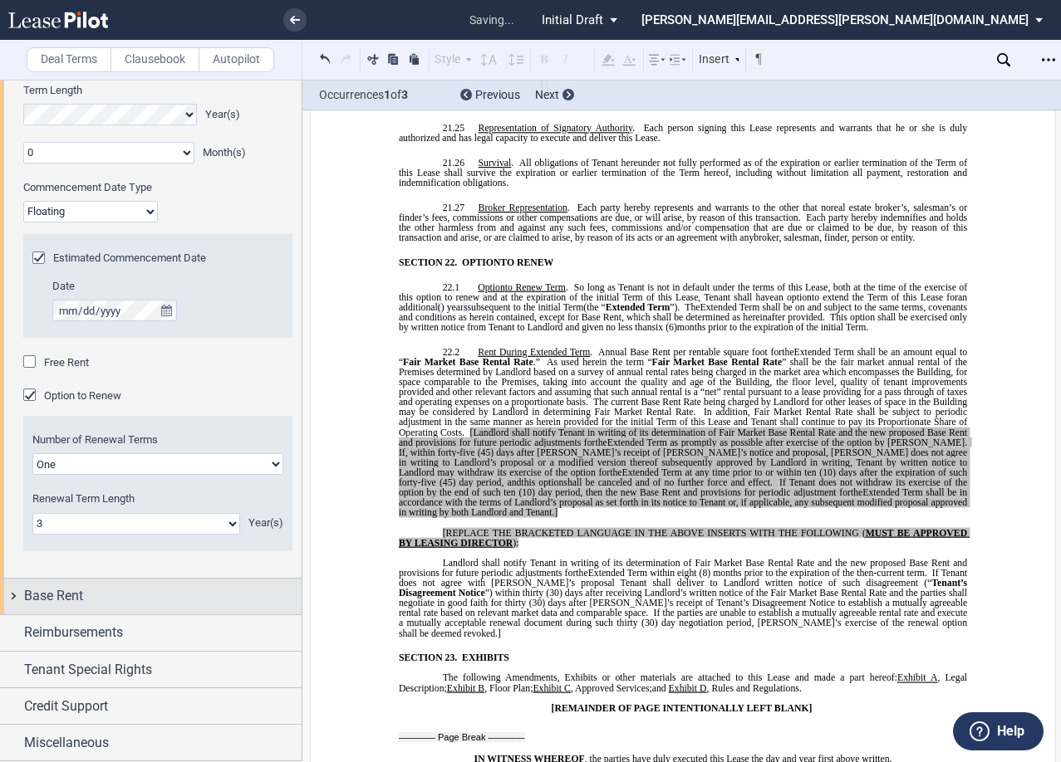
click at [51, 597] on span "Base Rent" at bounding box center [53, 596] width 59 height 20
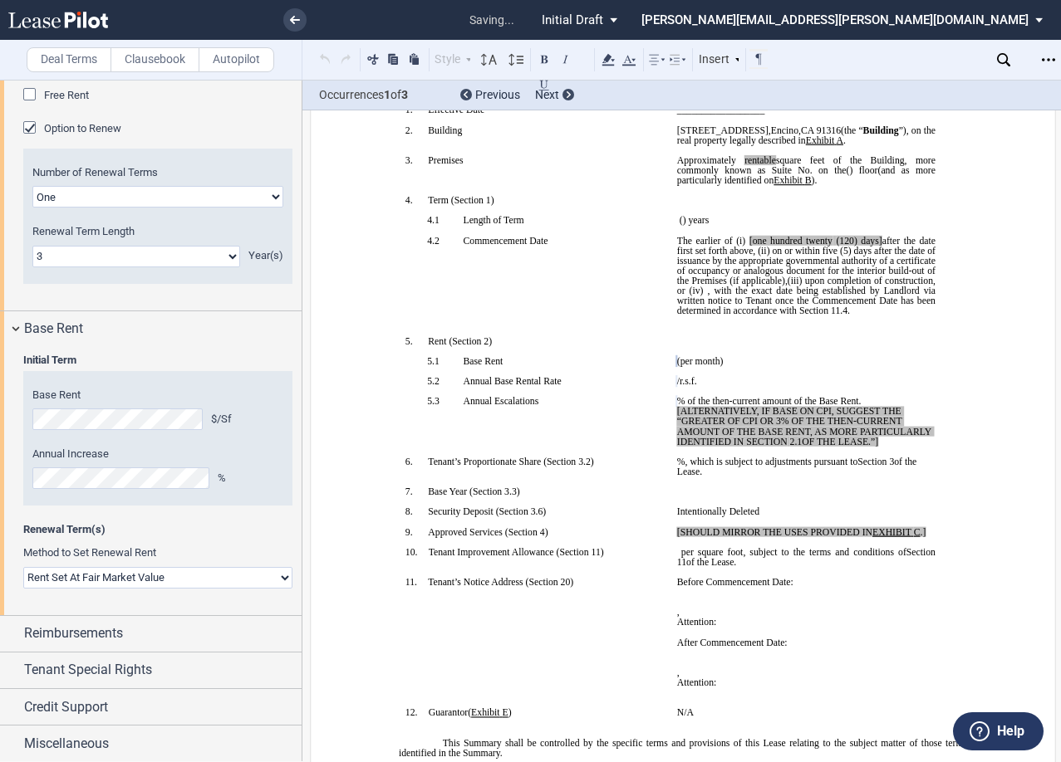
scroll to position [1853, 0]
click at [112, 576] on select "Rent Set At Fair Market Value Rent Specified in Lease" at bounding box center [157, 577] width 269 height 22
click at [175, 546] on label "Method to Set Renewal Rent" at bounding box center [157, 552] width 269 height 15
click at [39, 628] on span "Reimbursements" at bounding box center [73, 633] width 99 height 20
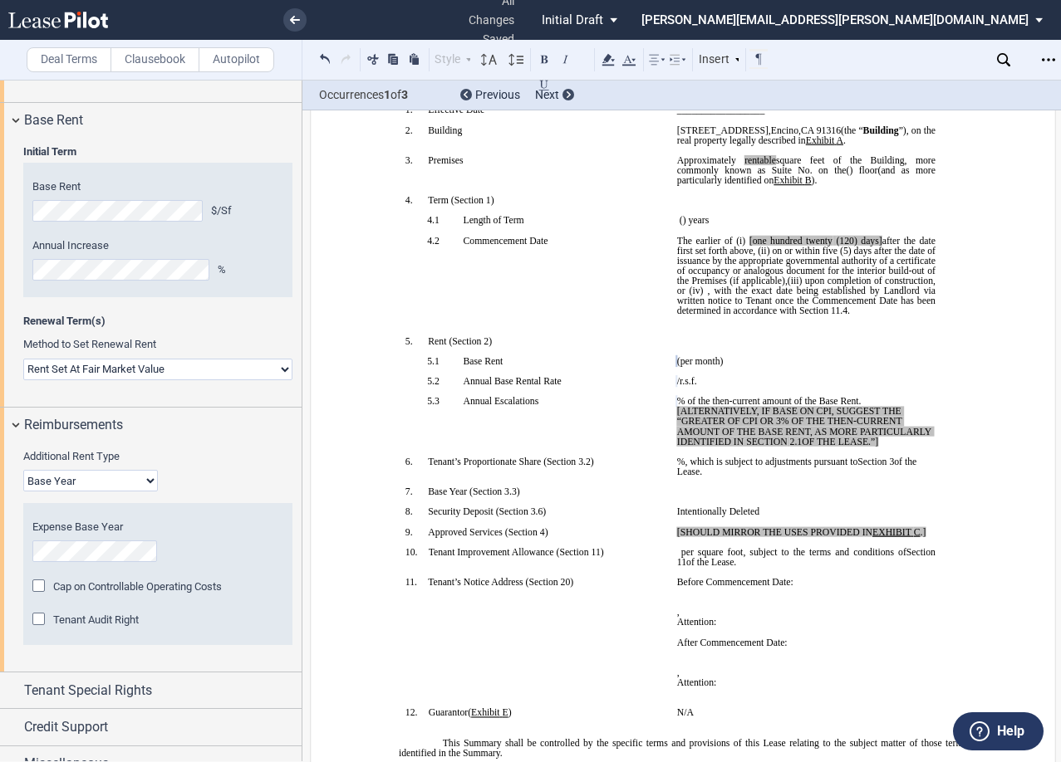
scroll to position [2082, 0]
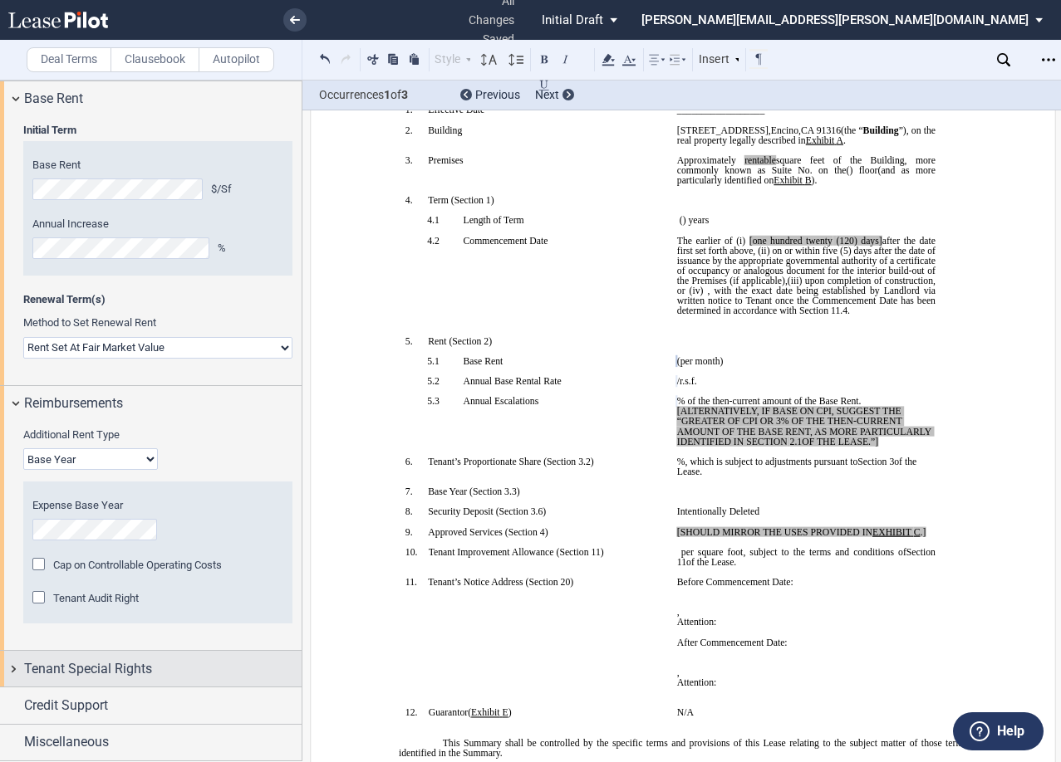
click at [148, 669] on span "Tenant Special Rights" at bounding box center [88, 669] width 128 height 20
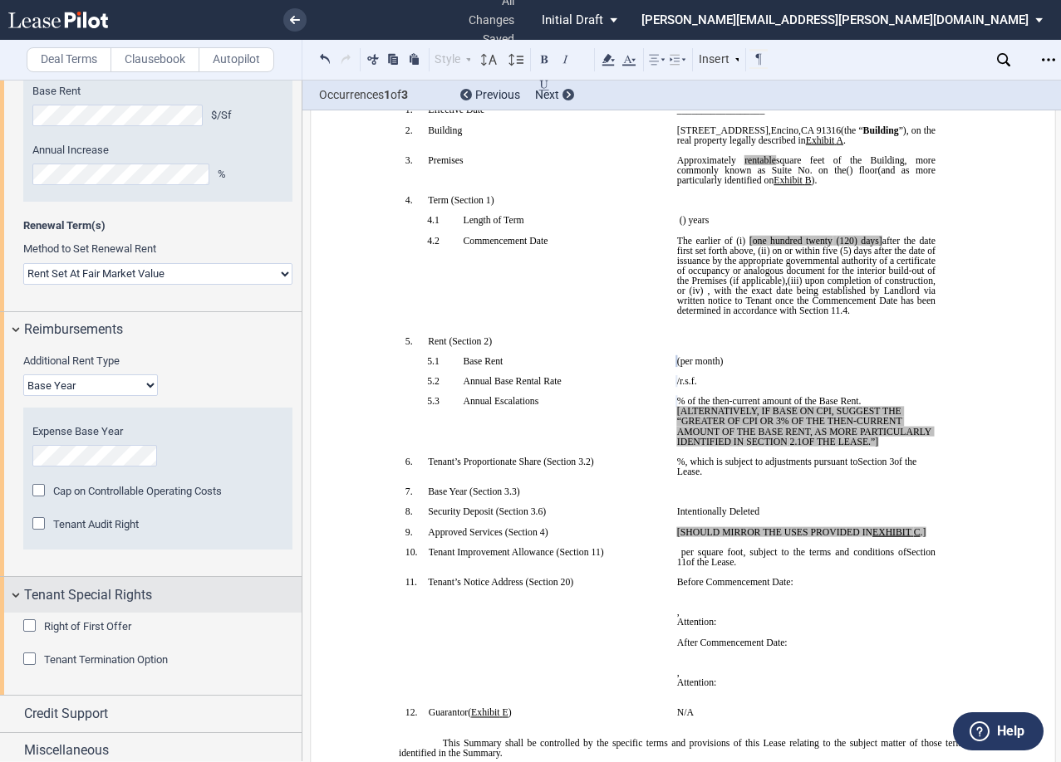
scroll to position [2164, 0]
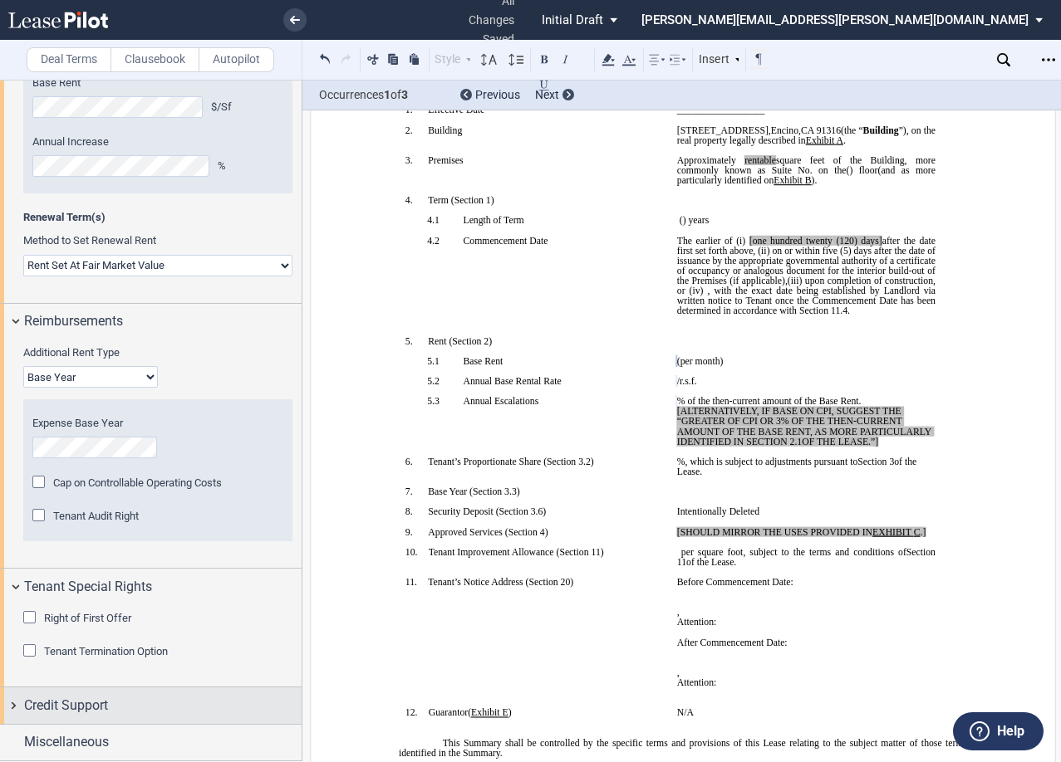
click at [98, 699] on span "Credit Support" at bounding box center [66, 706] width 84 height 20
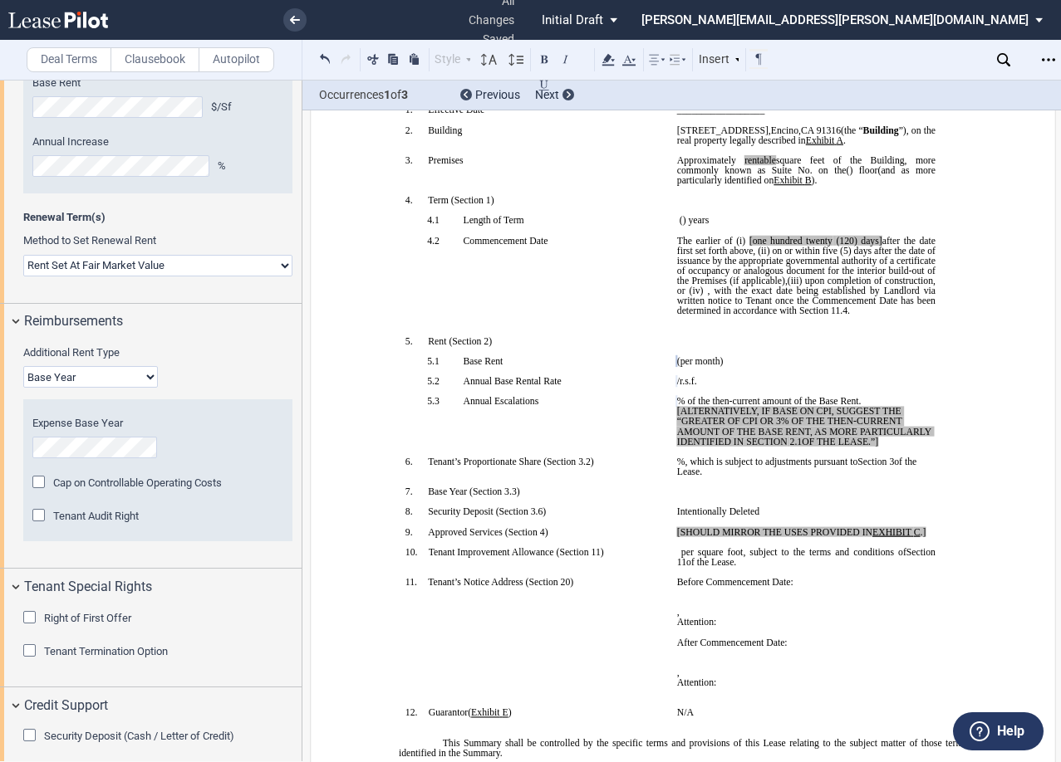
scroll to position [2247, 0]
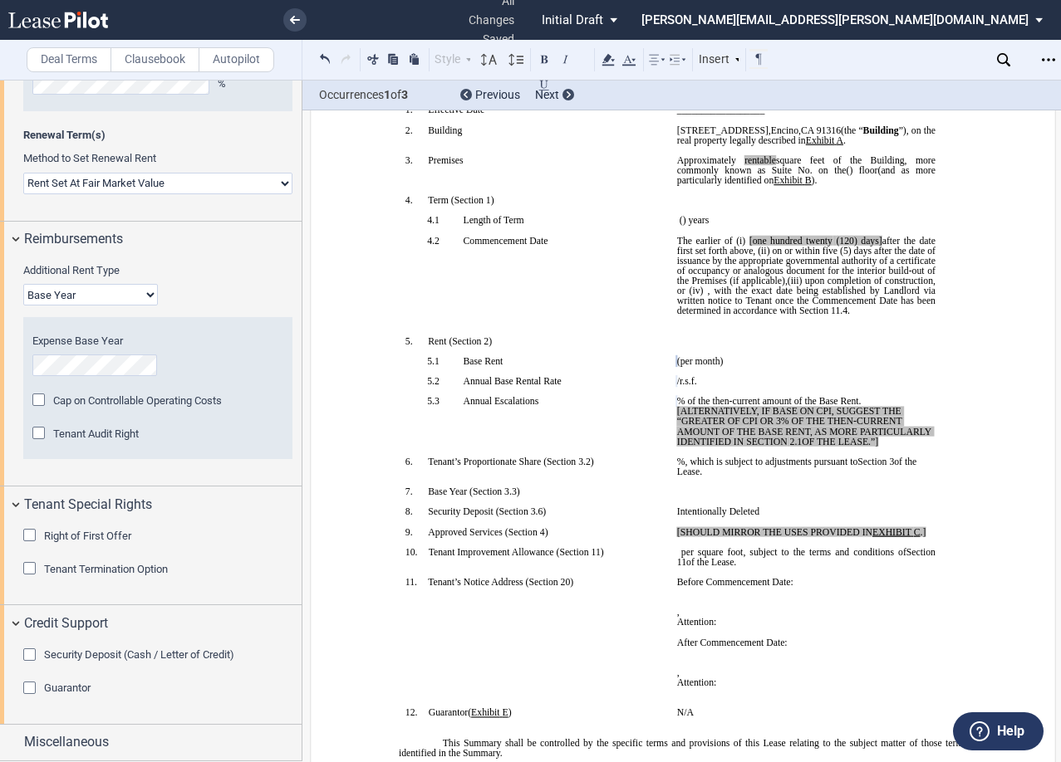
click at [27, 655] on div "Security Deposit (Cash / Letter of Credit)" at bounding box center [31, 657] width 17 height 17
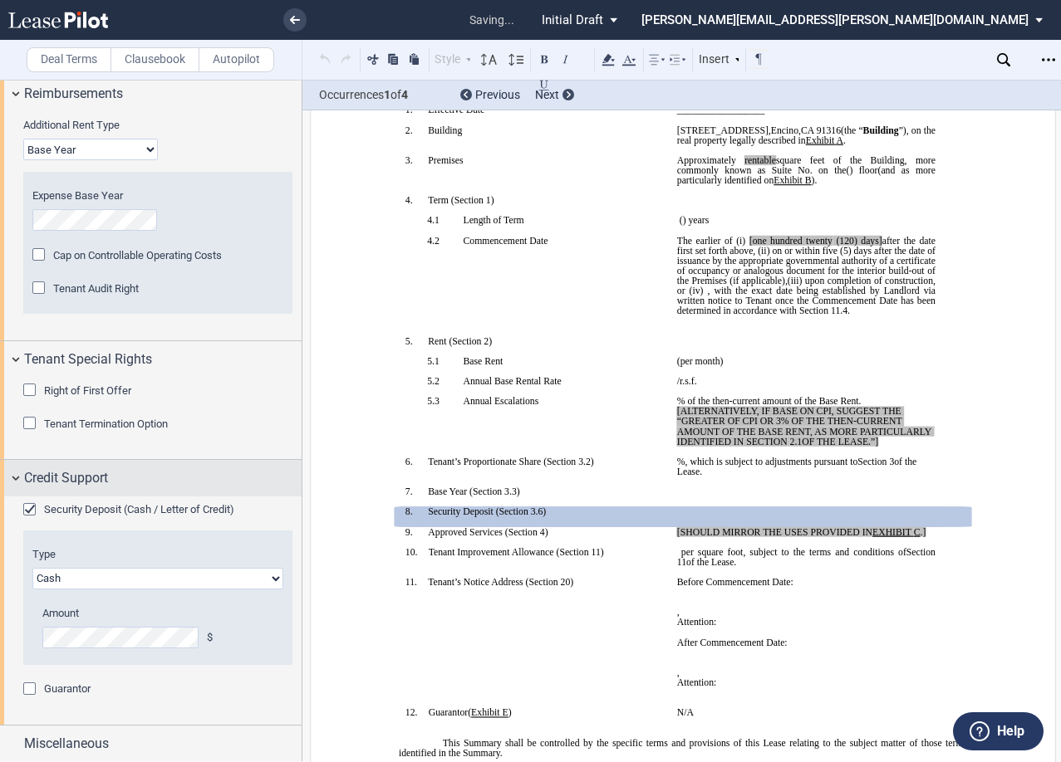
scroll to position [2393, 0]
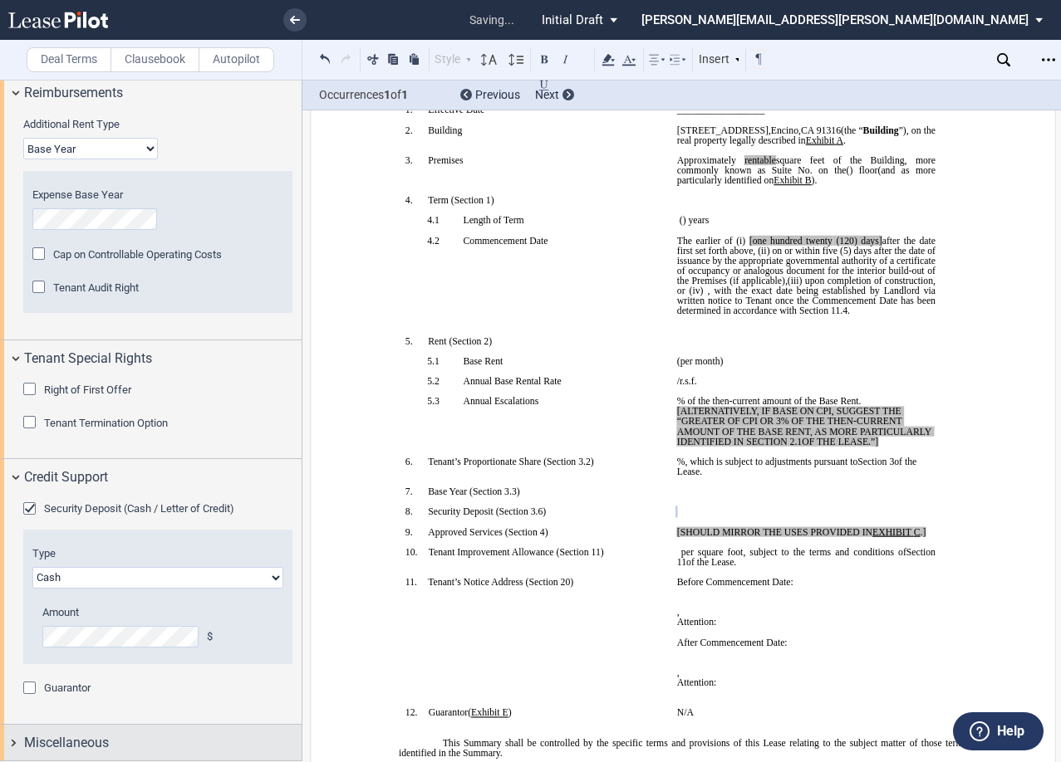
click at [129, 745] on div "Miscellaneous" at bounding box center [162, 743] width 277 height 20
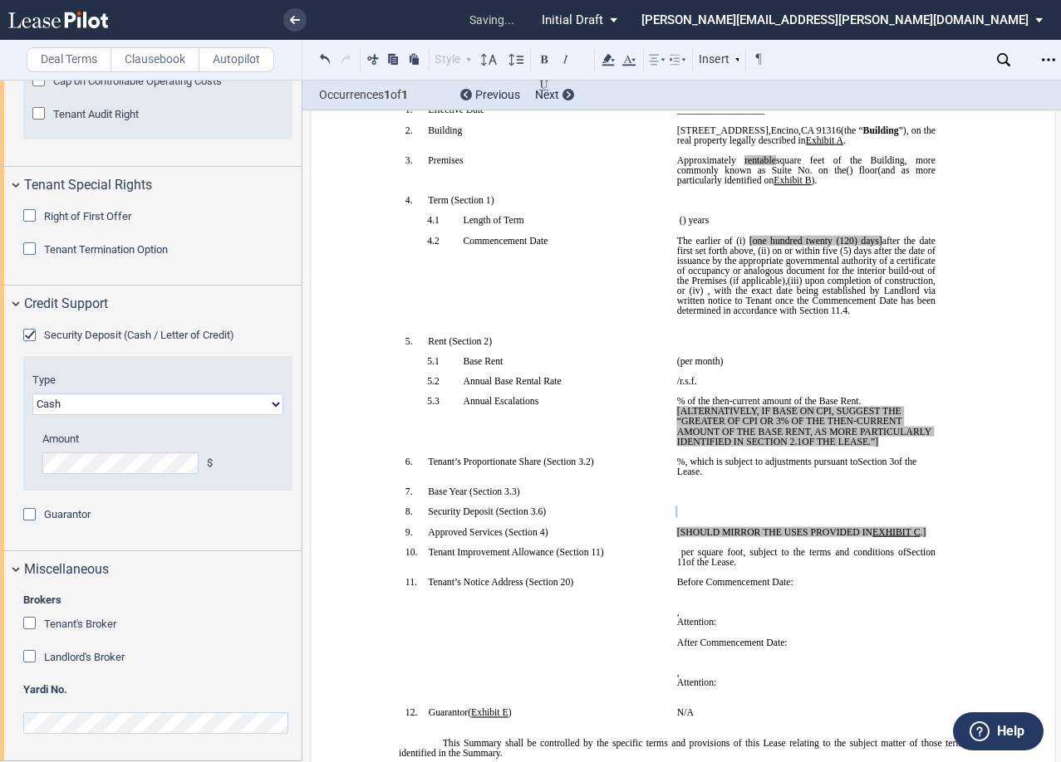
click at [28, 625] on div "Tenant's Broker" at bounding box center [31, 625] width 17 height 17
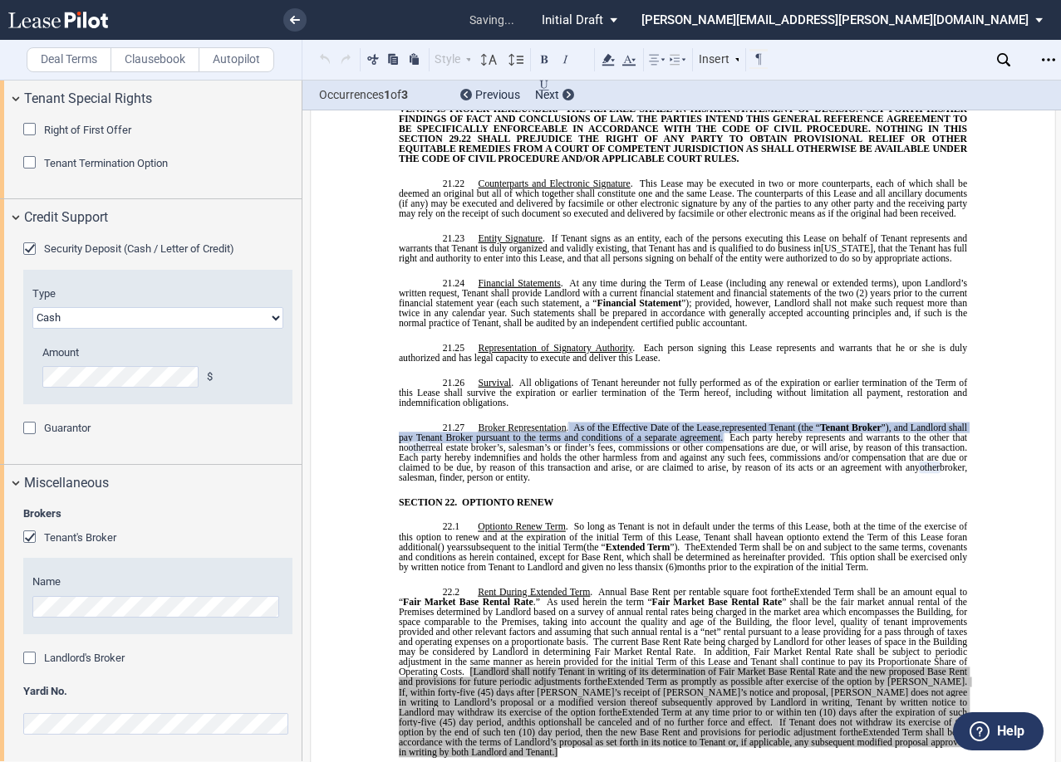
scroll to position [2653, 0]
click at [27, 659] on div "Landlord's Broker" at bounding box center [31, 659] width 17 height 17
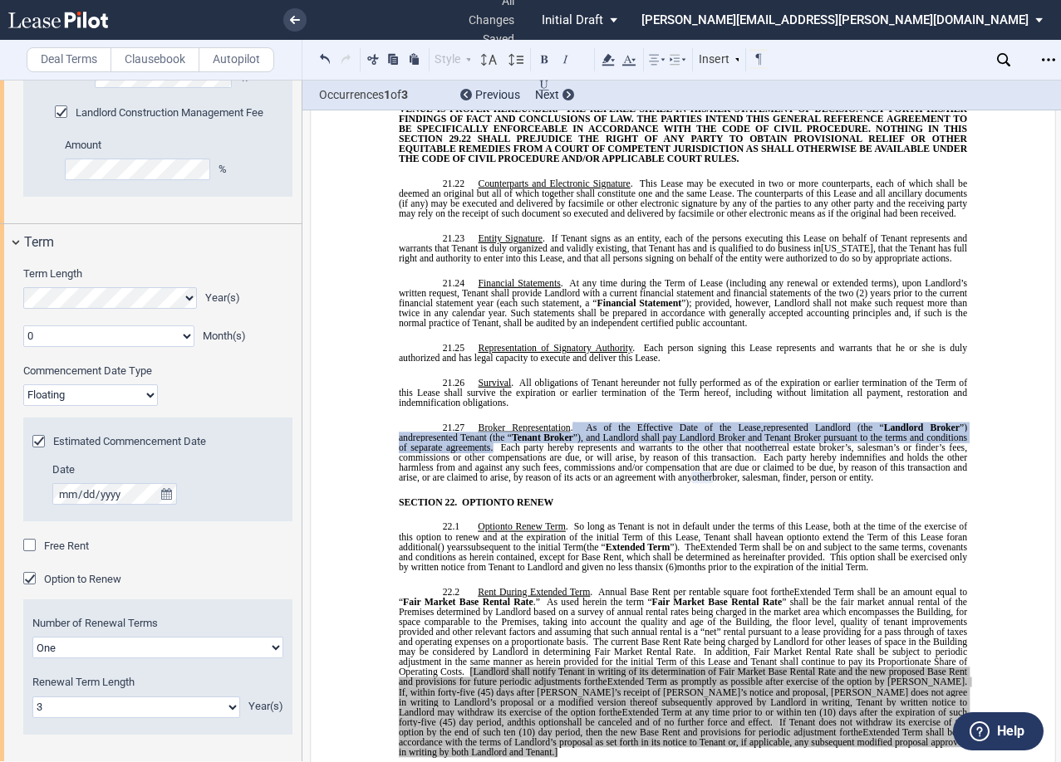
scroll to position [1412, 0]
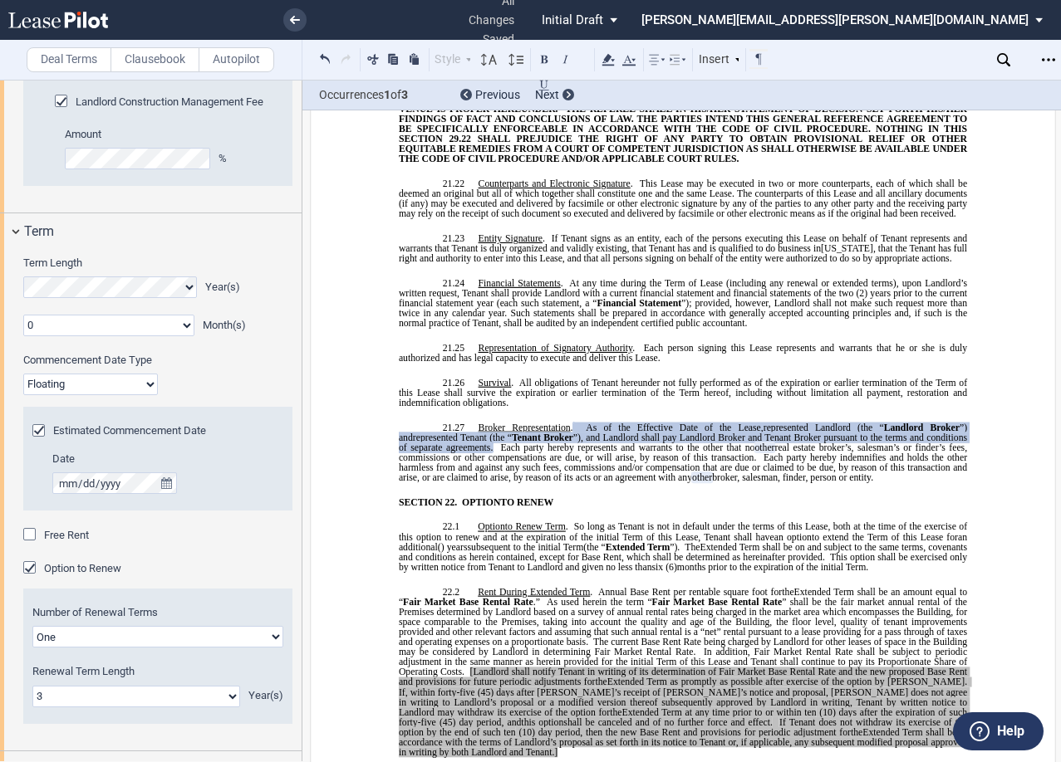
click at [24, 571] on div "Option to Renew" at bounding box center [31, 569] width 17 height 17
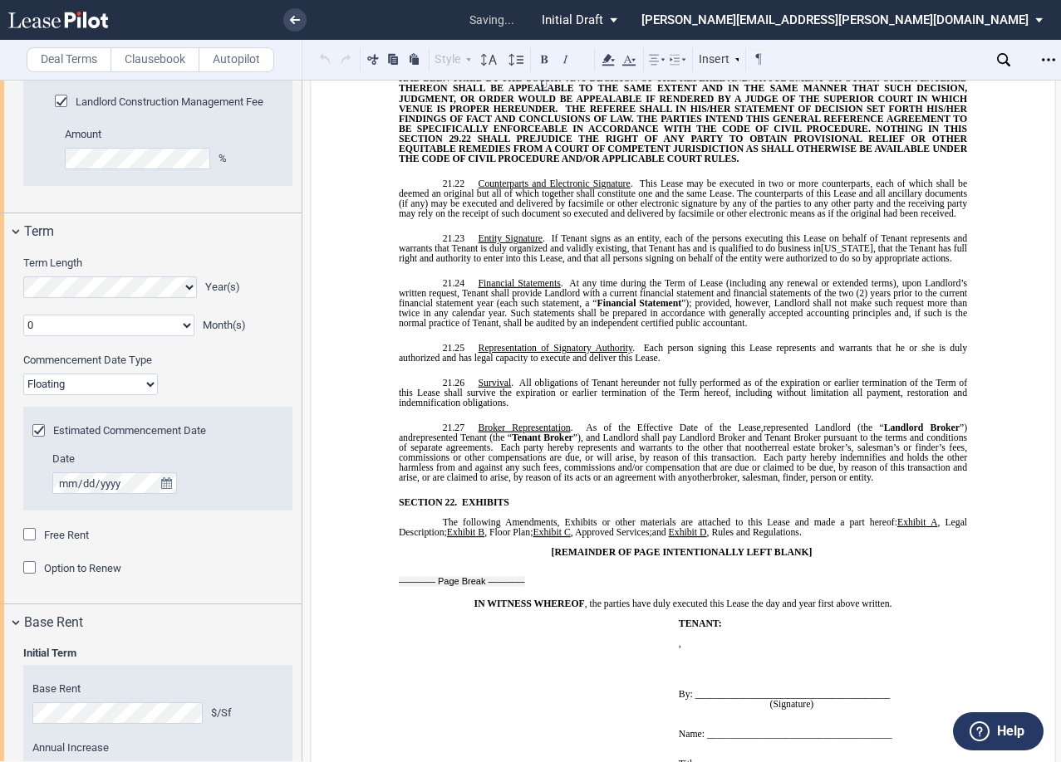
click at [26, 571] on div "Option to Renew" at bounding box center [31, 569] width 17 height 17
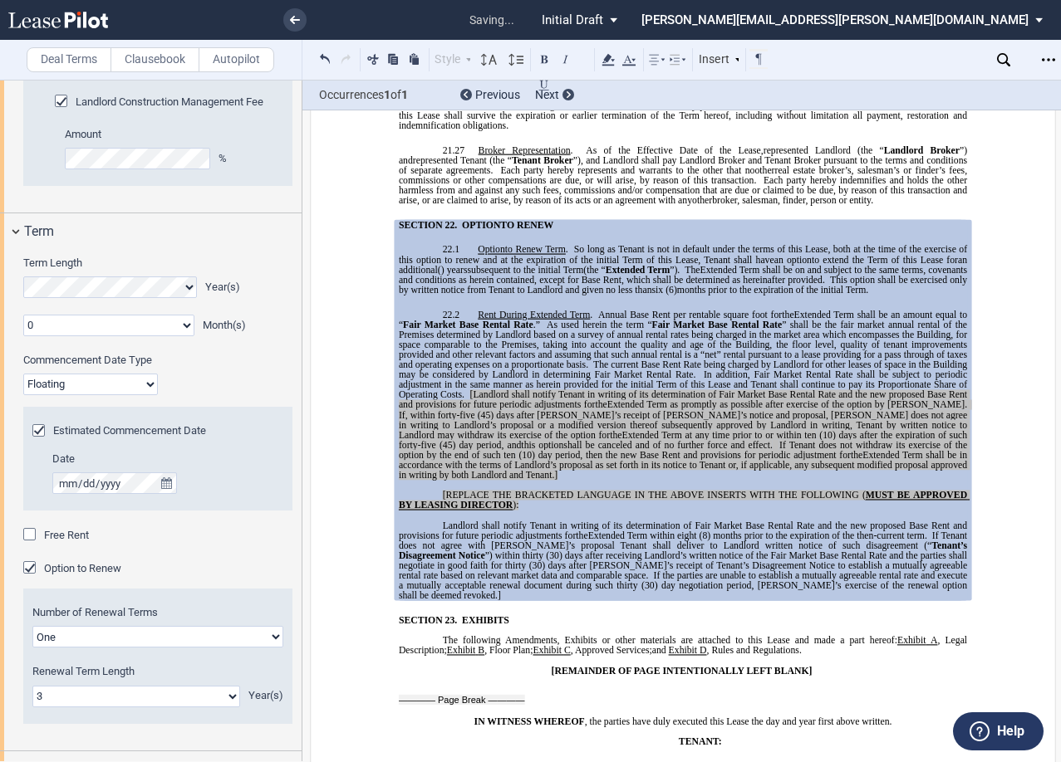
scroll to position [14542, 0]
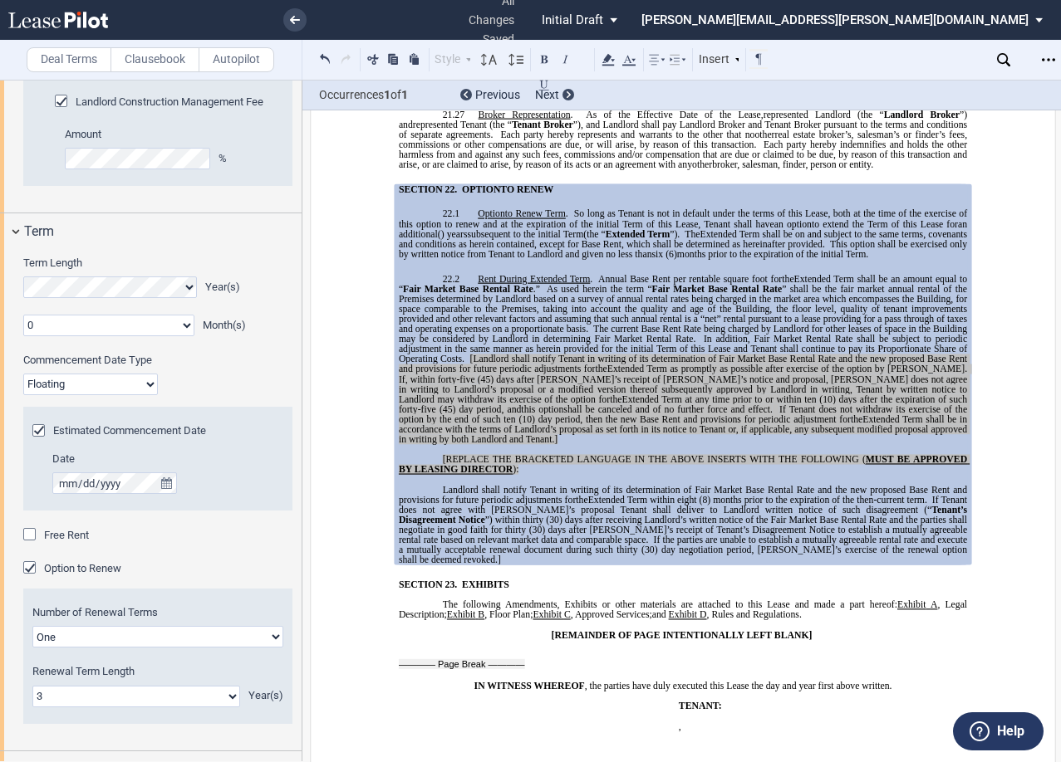
click at [665, 249] on span at bounding box center [664, 254] width 2 height 10
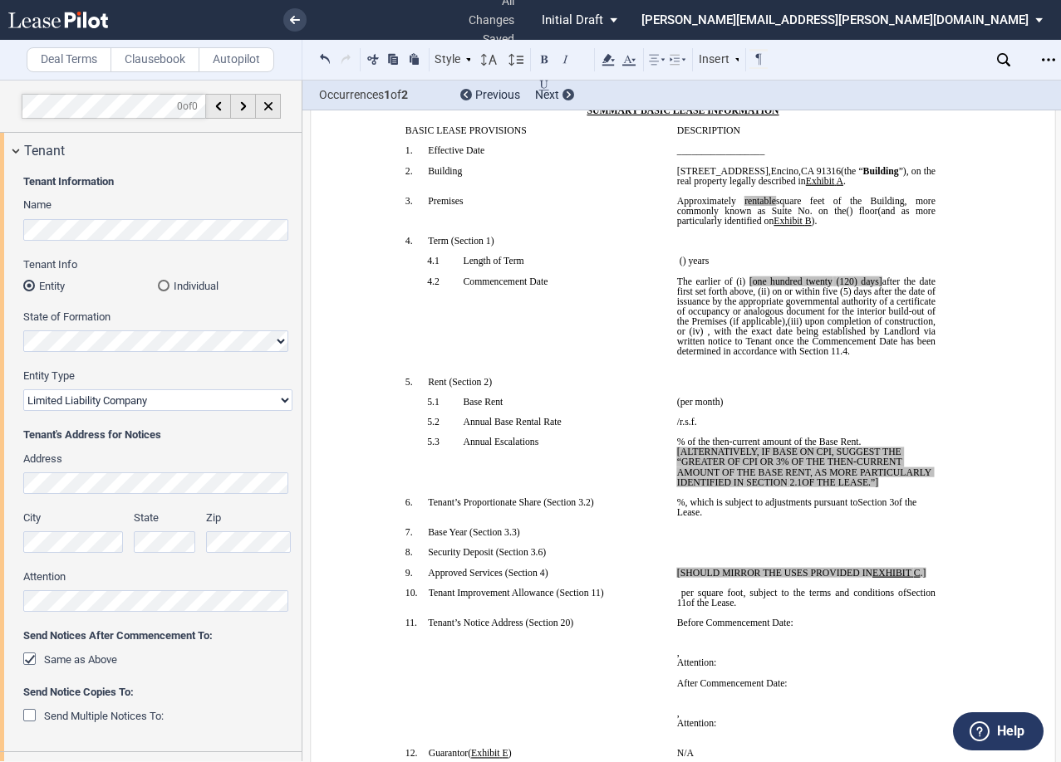
scroll to position [0, 0]
